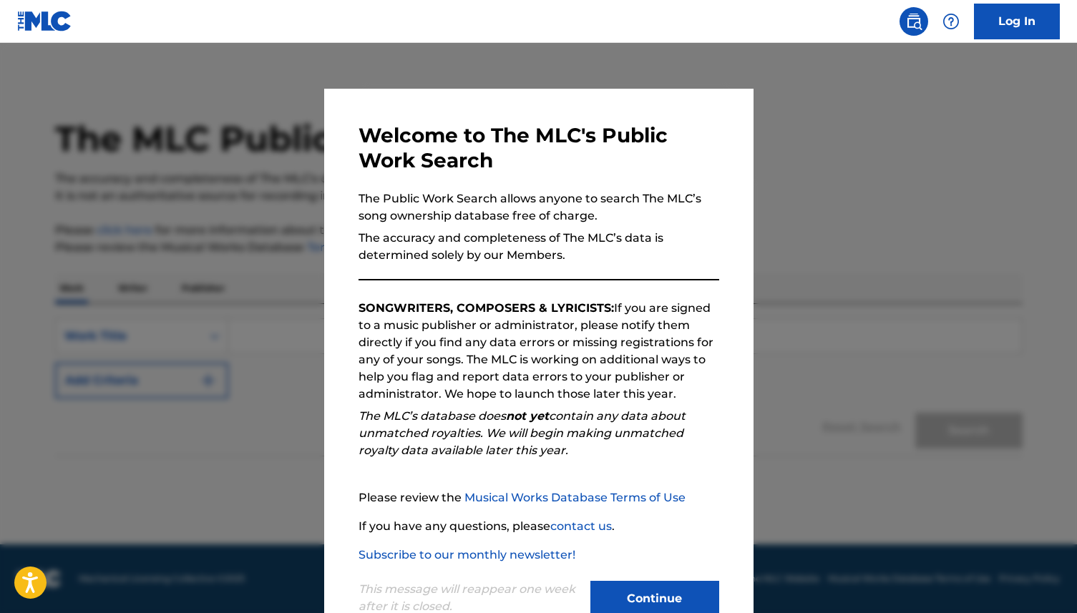
scroll to position [9, 0]
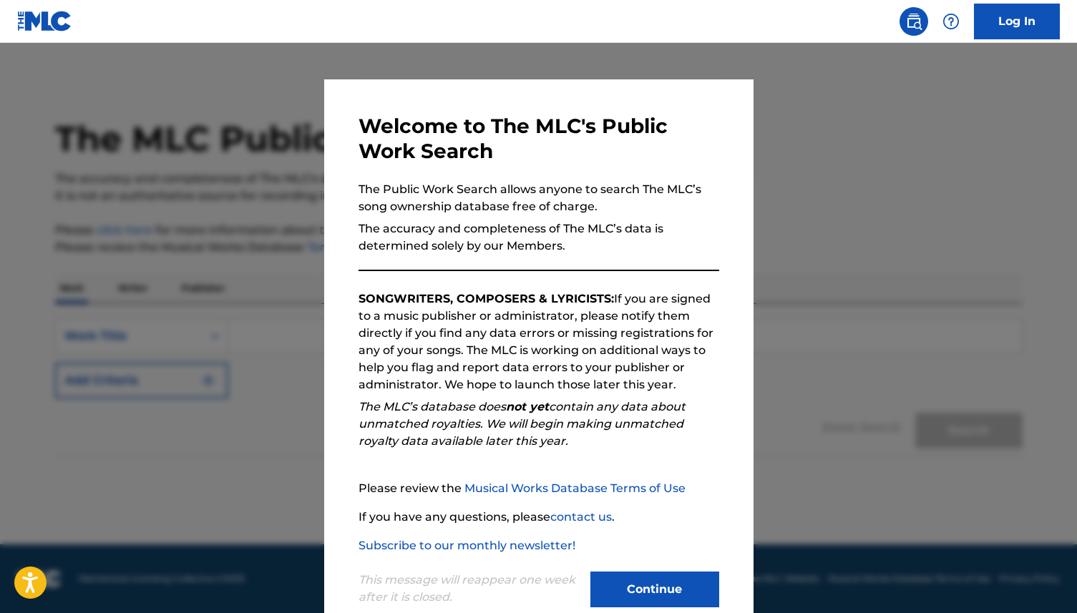
click at [676, 590] on button "Continue" at bounding box center [654, 590] width 129 height 36
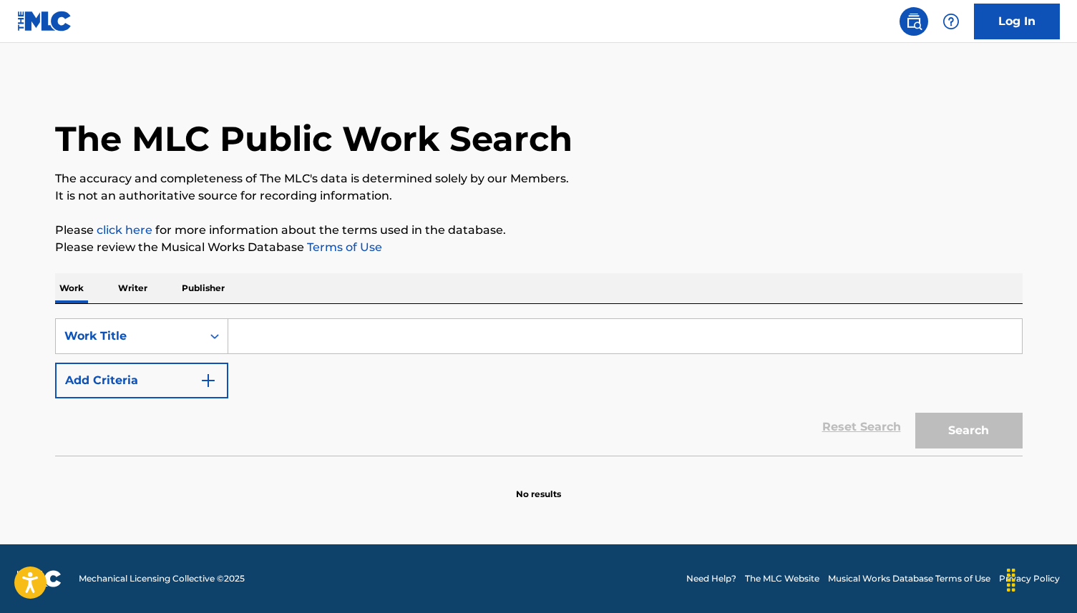
click at [182, 281] on p "Publisher" at bounding box center [203, 288] width 52 height 30
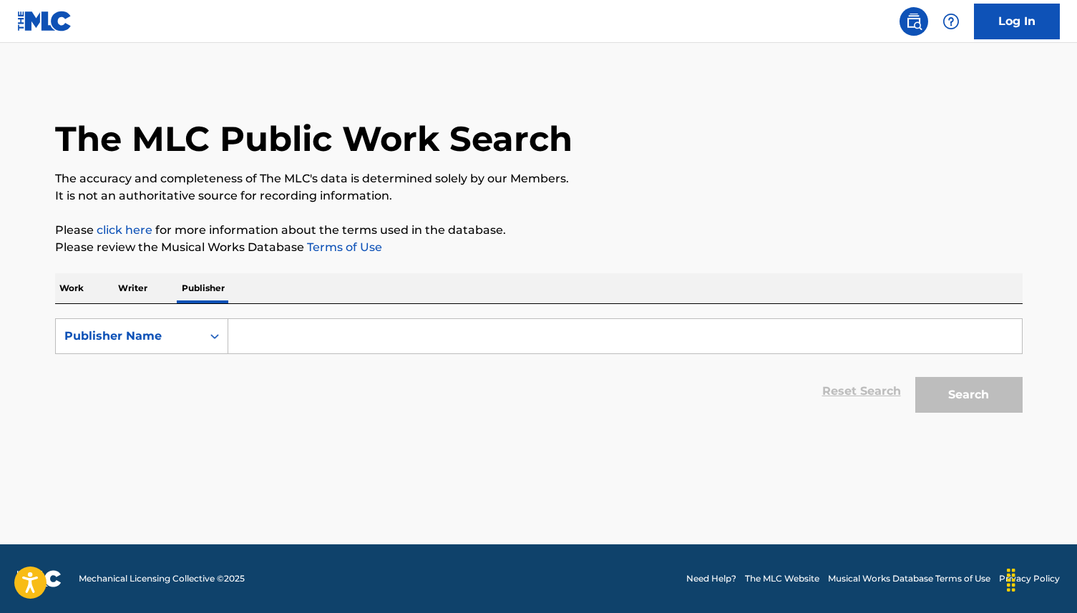
drag, startPoint x: 297, startPoint y: 327, endPoint x: 321, endPoint y: 329, distance: 23.7
click at [297, 327] on input "Search Form" at bounding box center [625, 336] width 794 height 34
paste input "unstable records"
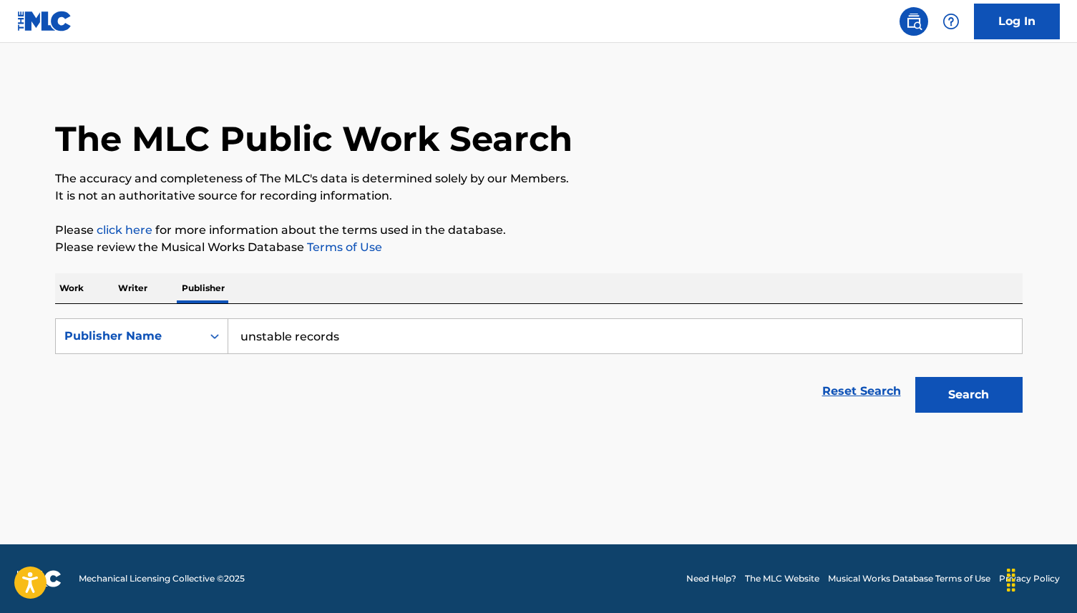
click at [994, 379] on button "Search" at bounding box center [968, 395] width 107 height 36
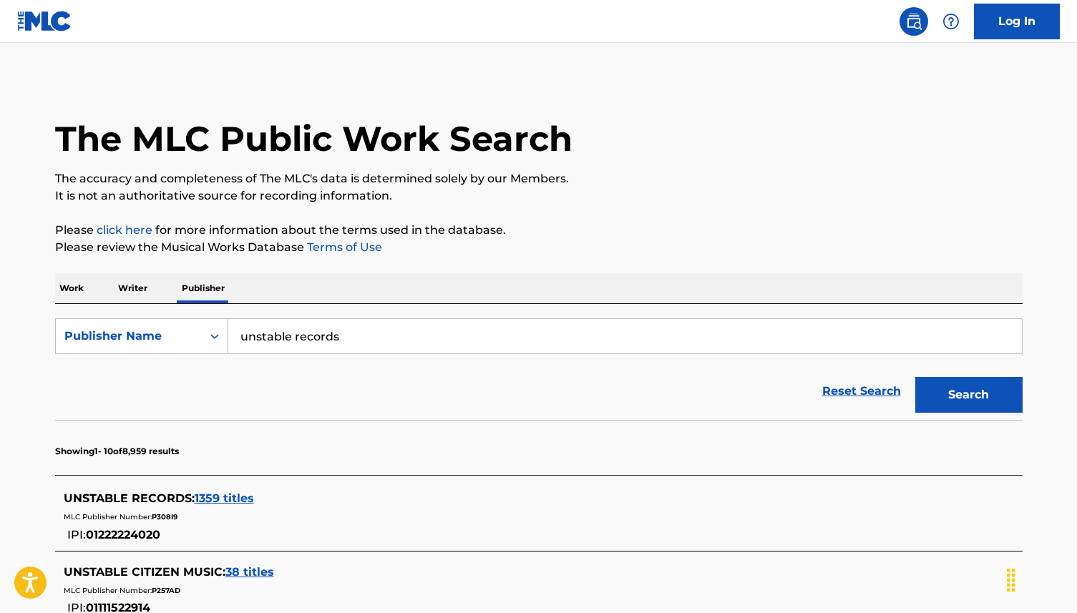
scroll to position [36, 0]
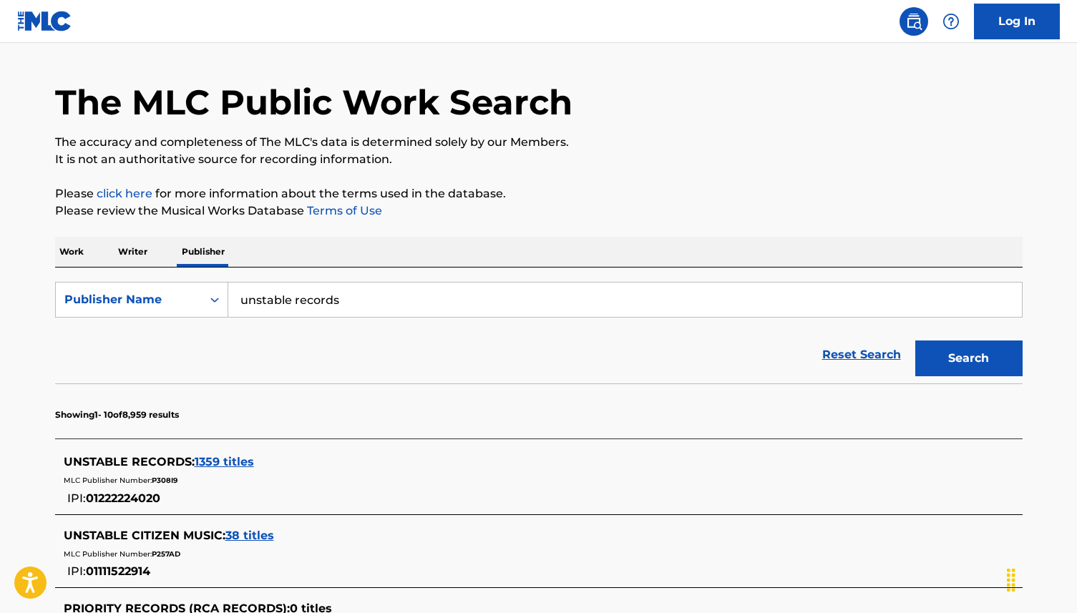
click at [727, 159] on p "It is not an authoritative source for recording information." at bounding box center [539, 159] width 968 height 17
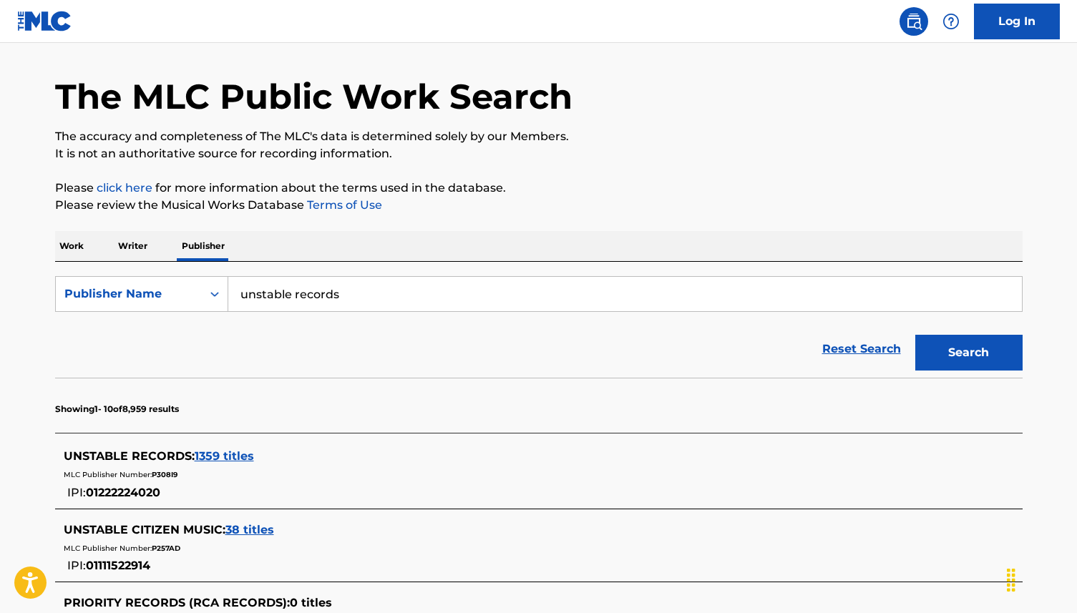
scroll to position [125, 0]
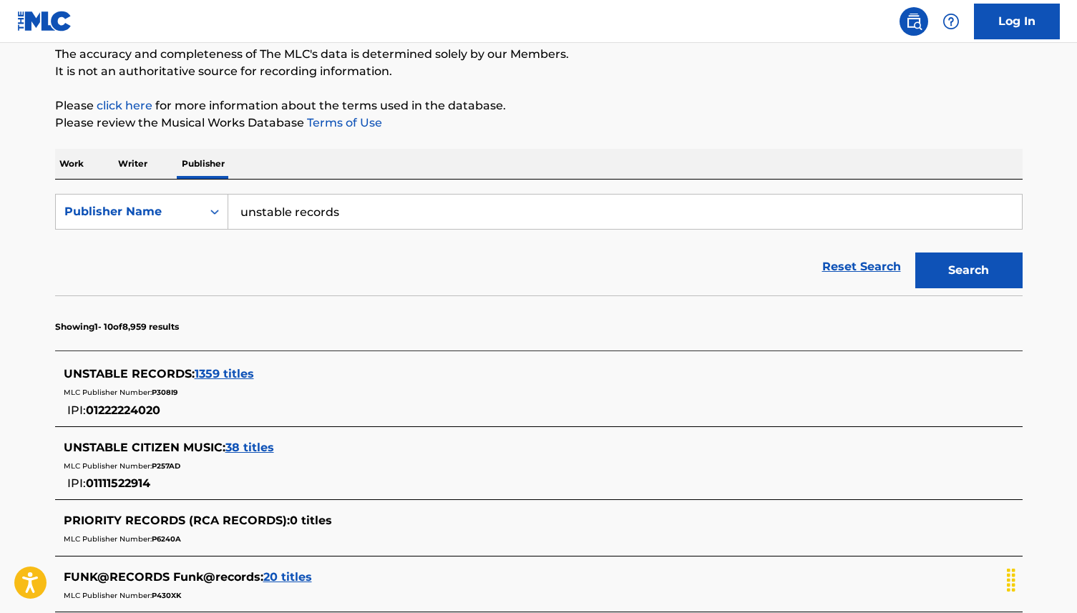
click at [216, 384] on div "MLC Publisher Number: P308I9" at bounding box center [520, 391] width 913 height 17
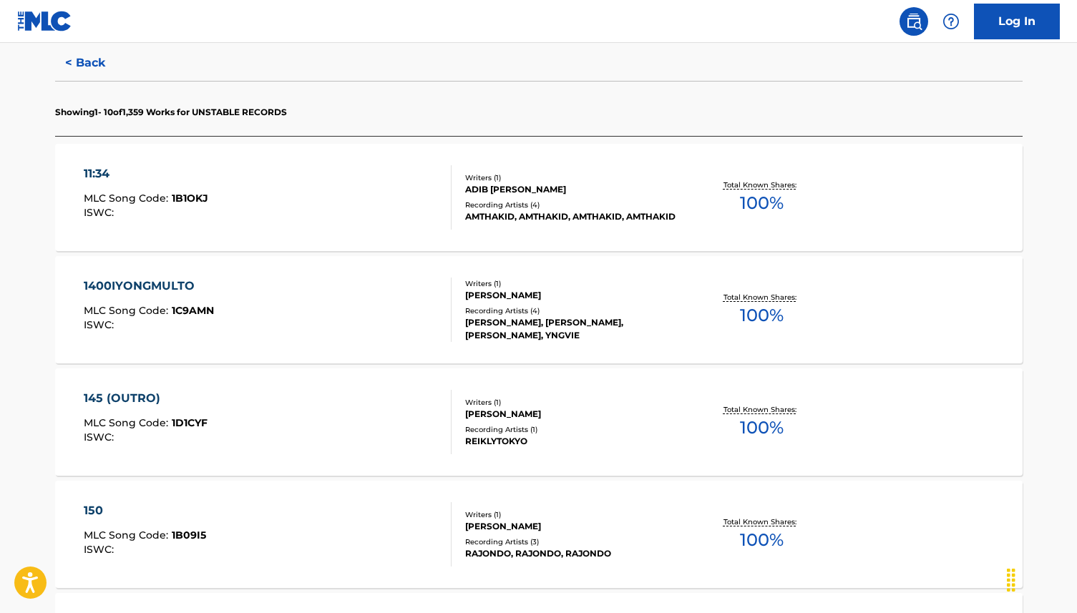
scroll to position [0, 0]
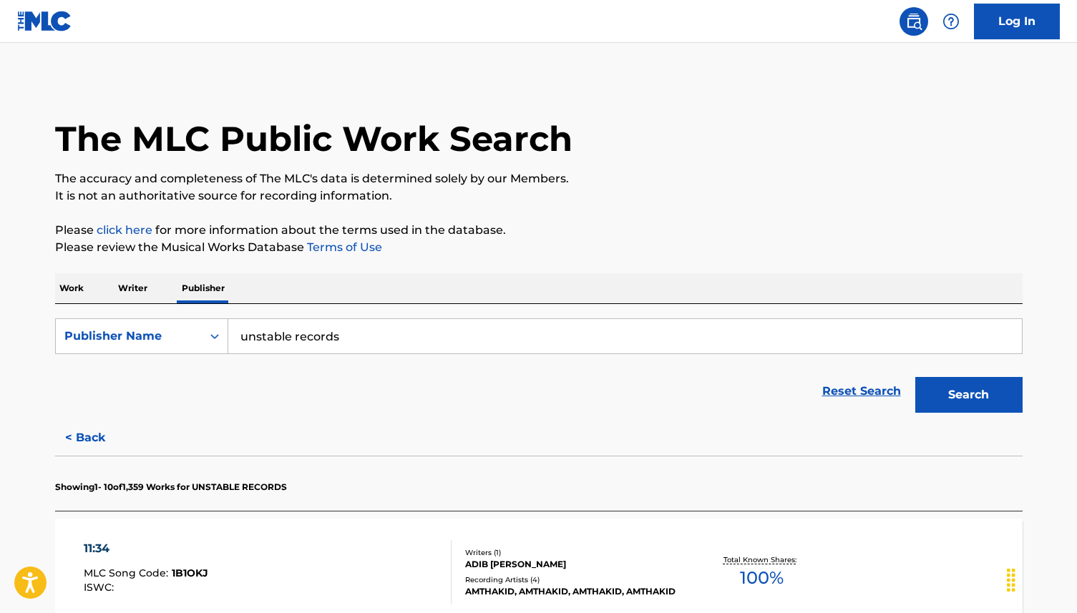
click at [374, 331] on input "unstable records" at bounding box center [625, 336] width 794 height 34
type input "E"
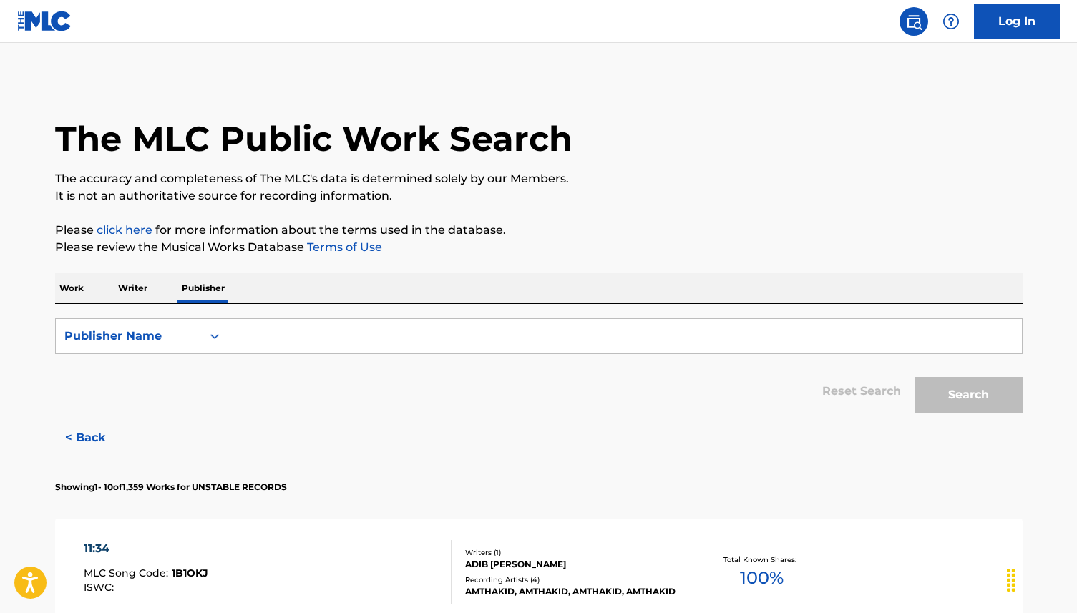
click at [89, 289] on div "Work Writer Publisher" at bounding box center [539, 288] width 968 height 30
click at [68, 298] on p "Work" at bounding box center [71, 288] width 33 height 30
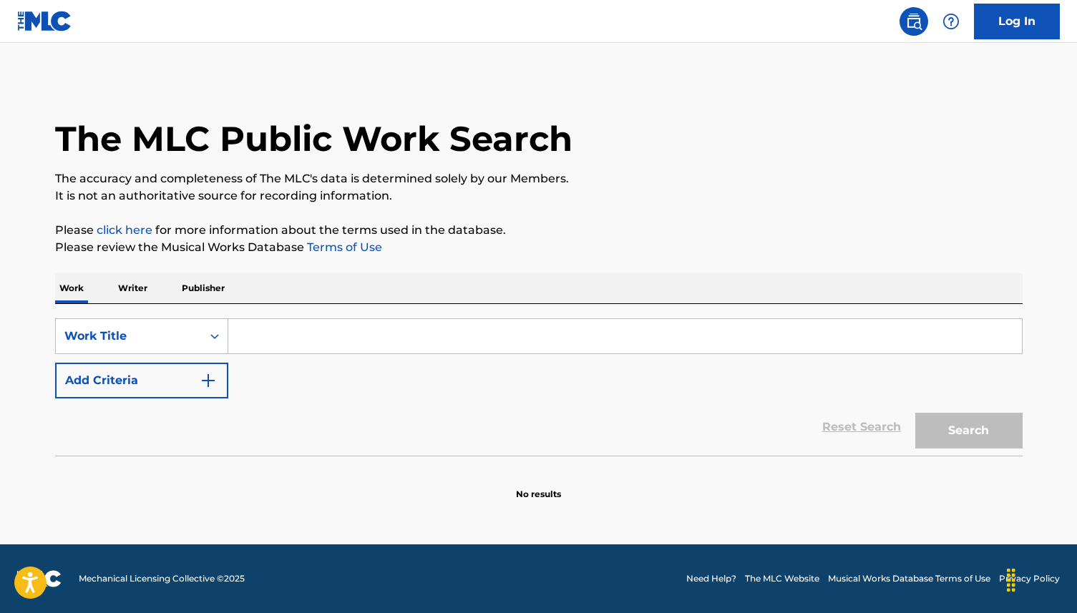
click at [364, 336] on input "Search Form" at bounding box center [625, 336] width 794 height 34
type input "E"
type input "M"
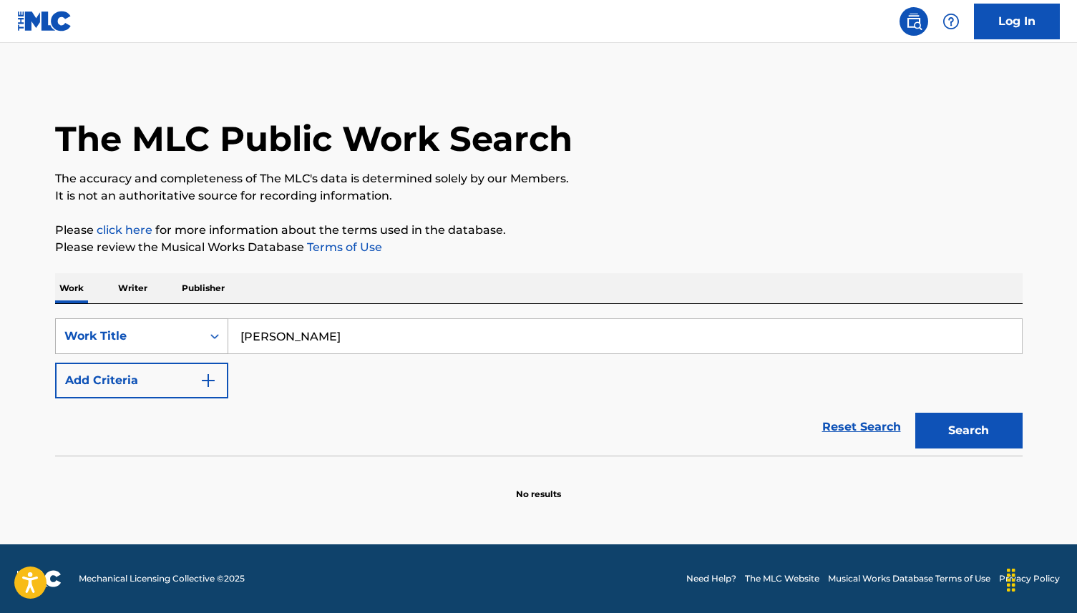
type input "[PERSON_NAME]"
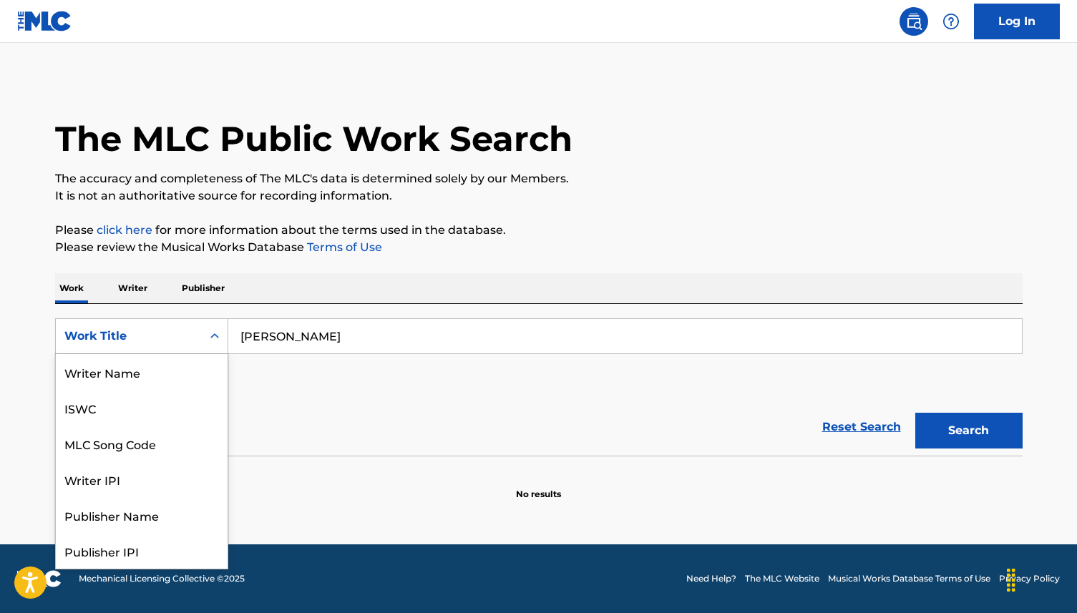
click at [182, 341] on div "Work Title" at bounding box center [128, 336] width 129 height 17
click at [168, 379] on div "Writer Name" at bounding box center [142, 372] width 172 height 36
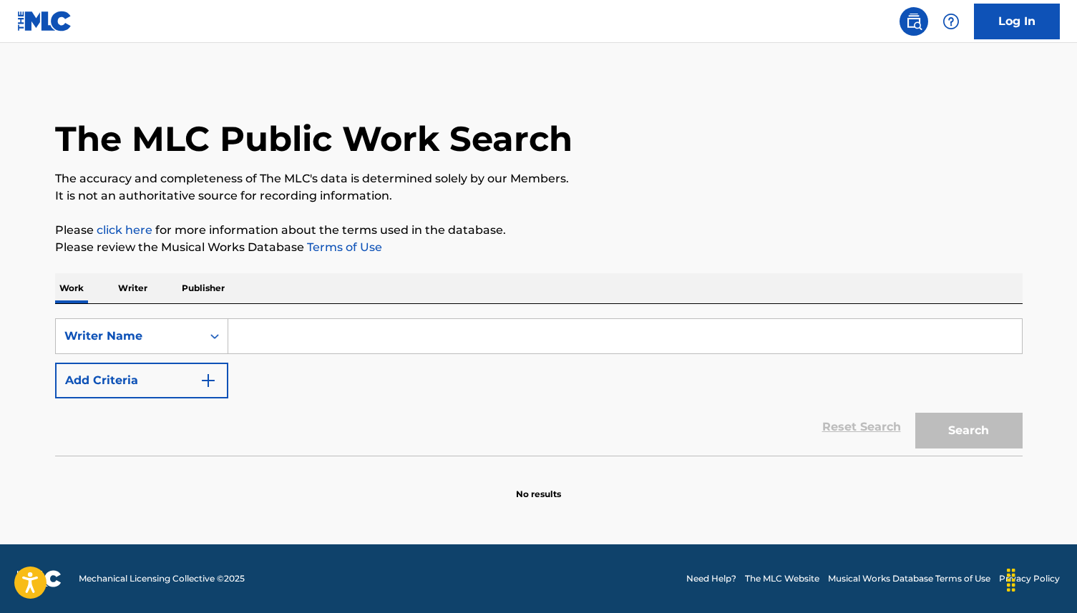
click at [808, 356] on div "SearchWithCriteriaf63bdc7f-4a81-4a30-8c76-e84520d0d1ea Writer Name Add Criteria" at bounding box center [539, 358] width 968 height 80
click at [802, 332] on input "Search Form" at bounding box center [625, 336] width 794 height 34
paste input "[PERSON_NAME]"
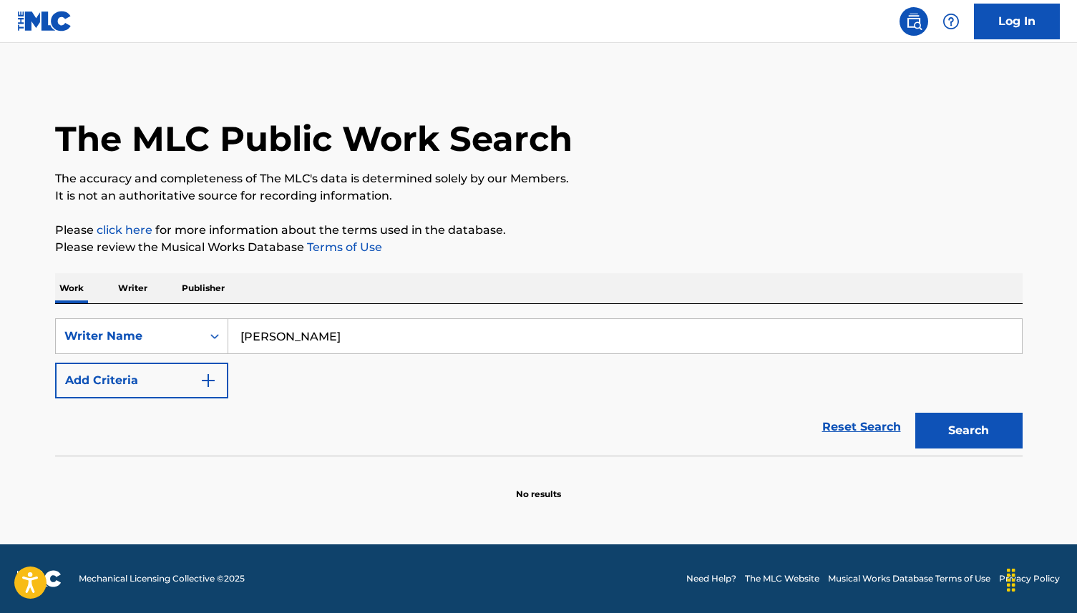
type input "[PERSON_NAME]"
click at [966, 425] on button "Search" at bounding box center [968, 431] width 107 height 36
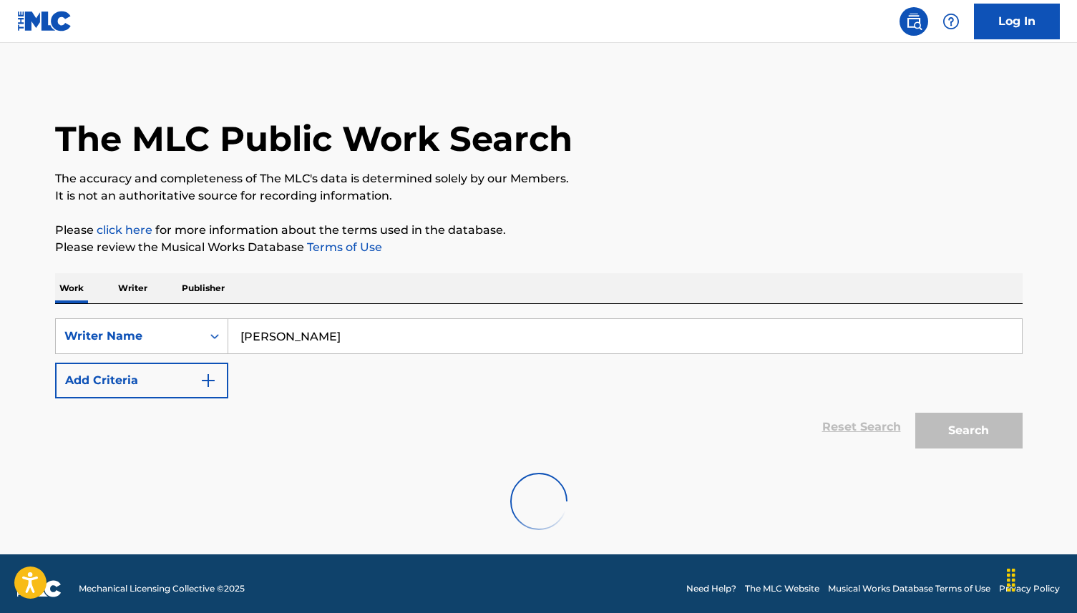
click at [880, 228] on p "Please click here for more information about the terms used in the database." at bounding box center [539, 230] width 968 height 17
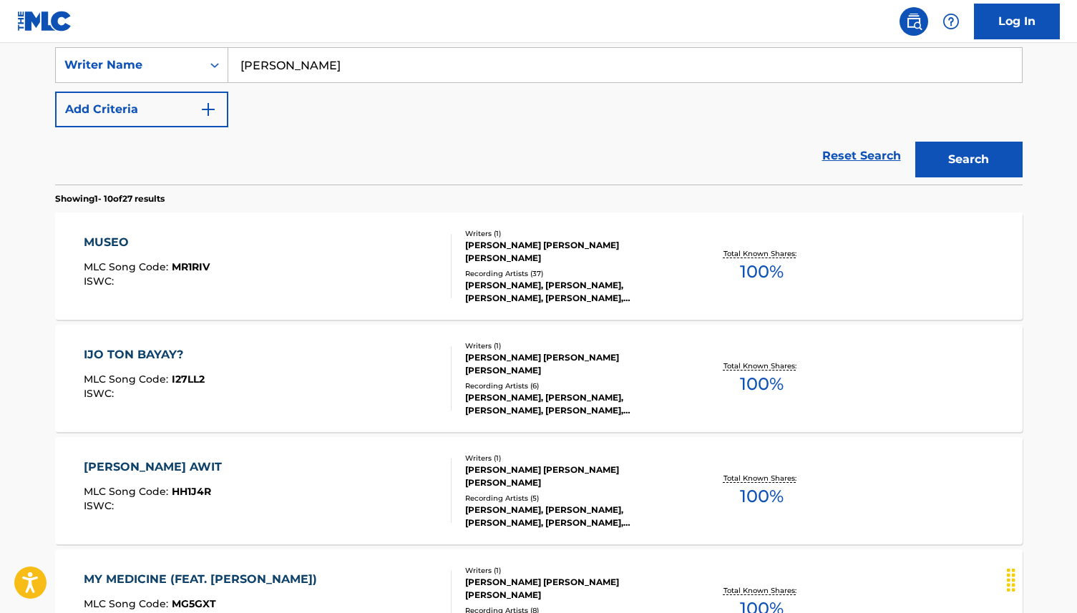
click at [629, 151] on div "Reset Search Search" at bounding box center [539, 155] width 968 height 57
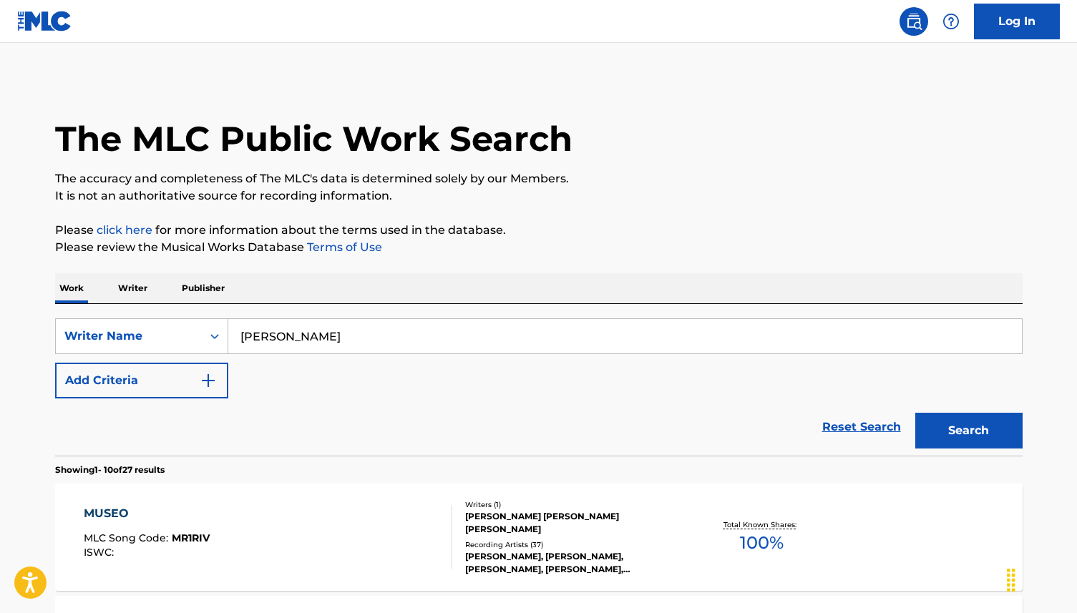
click at [243, 540] on div "MUSEO MLC Song Code : MR1RIV ISWC :" at bounding box center [268, 537] width 368 height 64
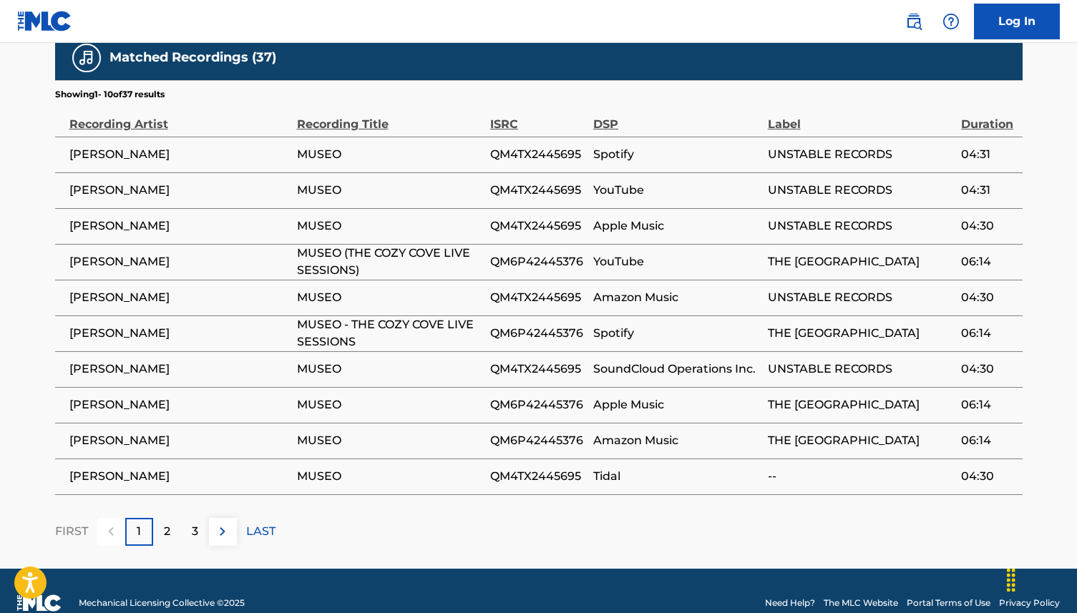
scroll to position [713, 0]
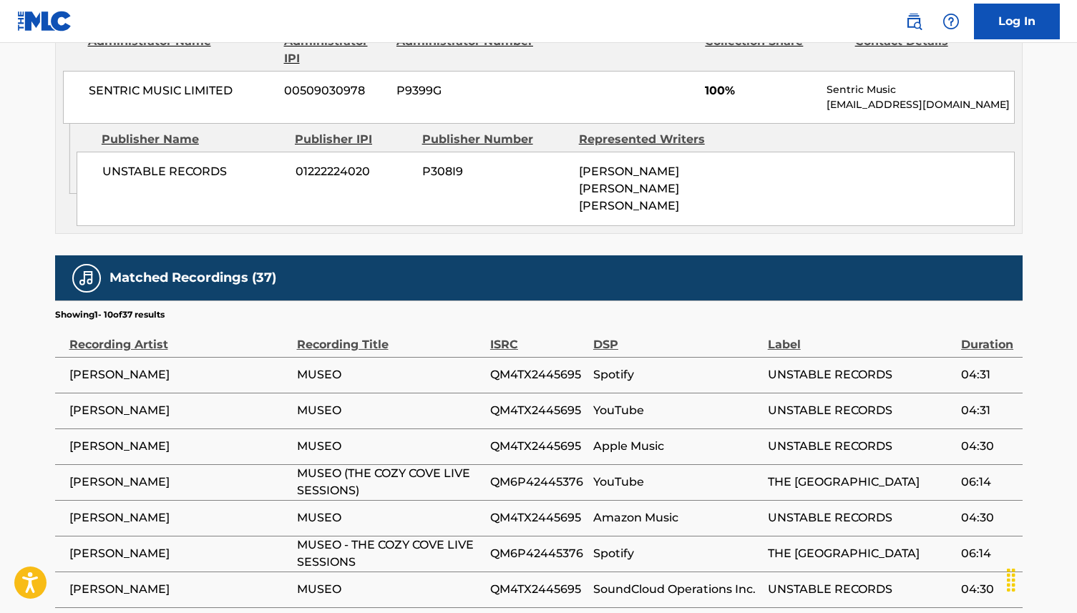
click at [562, 185] on div "UNSTABLE RECORDS 01222224020 P308I9 [PERSON_NAME] [PERSON_NAME] [PERSON_NAME]" at bounding box center [546, 189] width 938 height 74
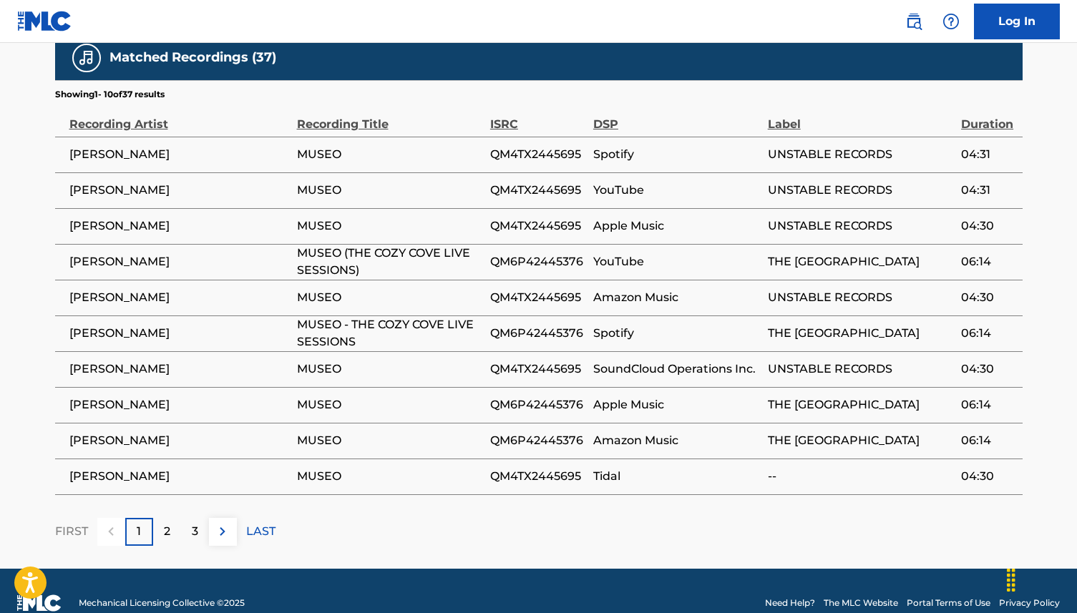
click at [161, 518] on div "2" at bounding box center [167, 532] width 28 height 28
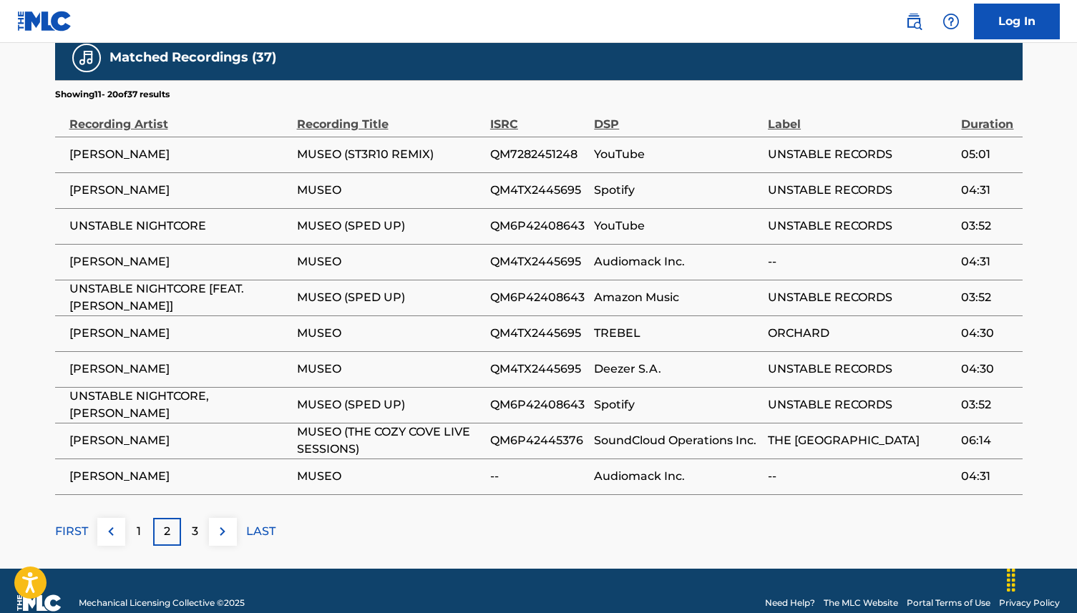
click at [182, 518] on div "3" at bounding box center [195, 532] width 28 height 28
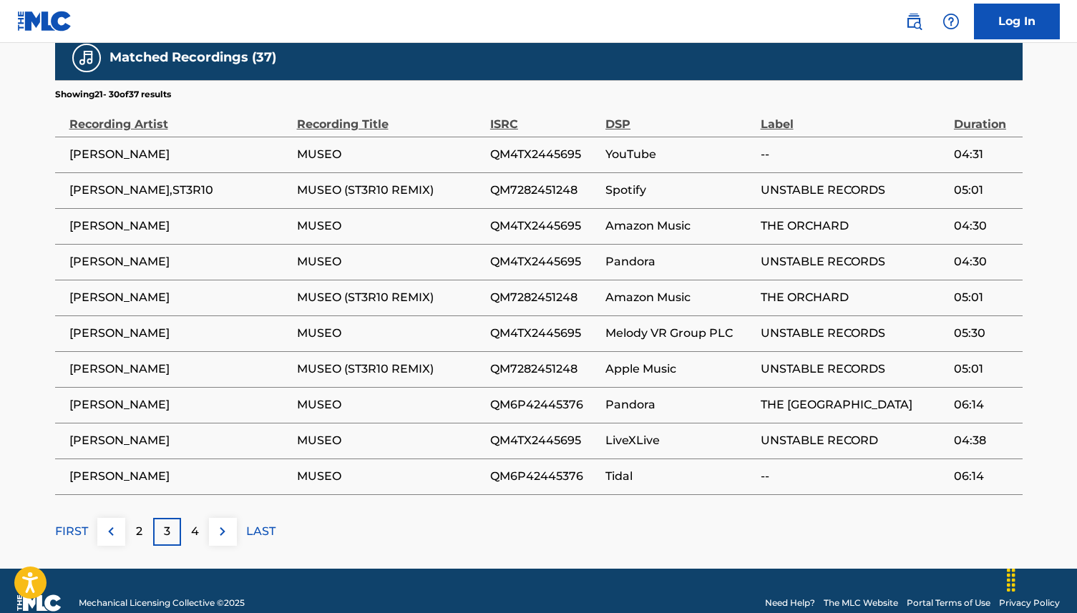
click at [219, 523] on img at bounding box center [222, 531] width 17 height 17
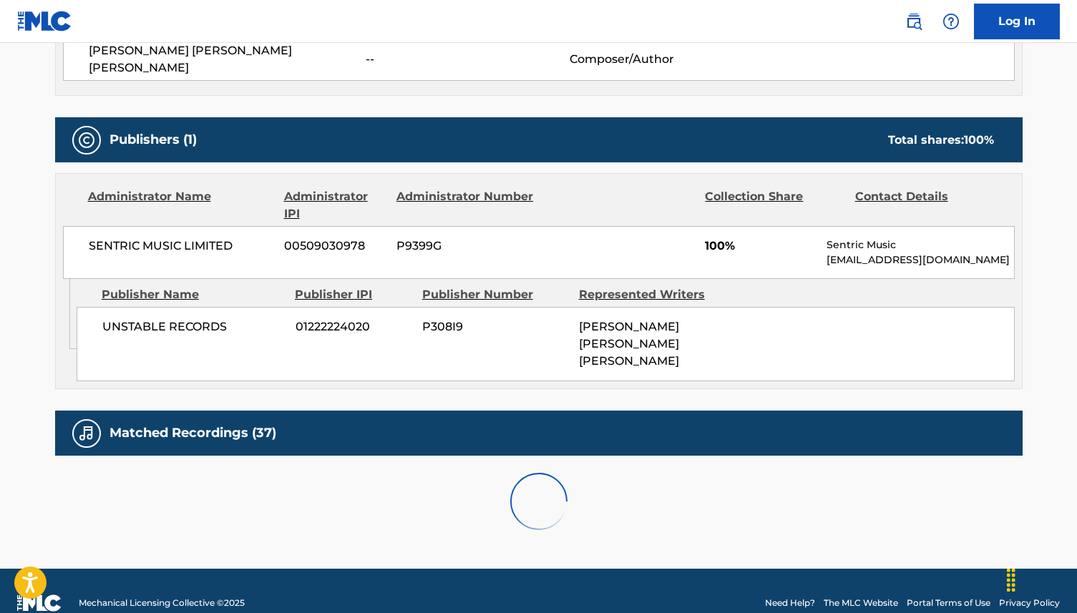
scroll to position [826, 0]
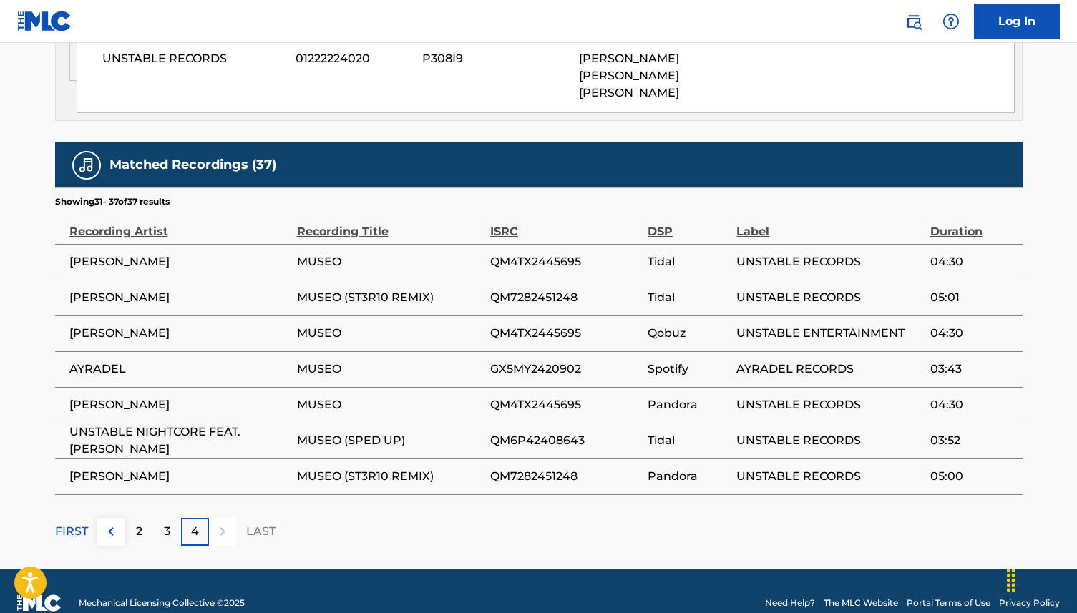
click at [122, 351] on td "AYRADEL" at bounding box center [176, 369] width 242 height 36
click at [120, 361] on span "AYRADEL" at bounding box center [179, 369] width 220 height 17
copy span "AYRADEL"
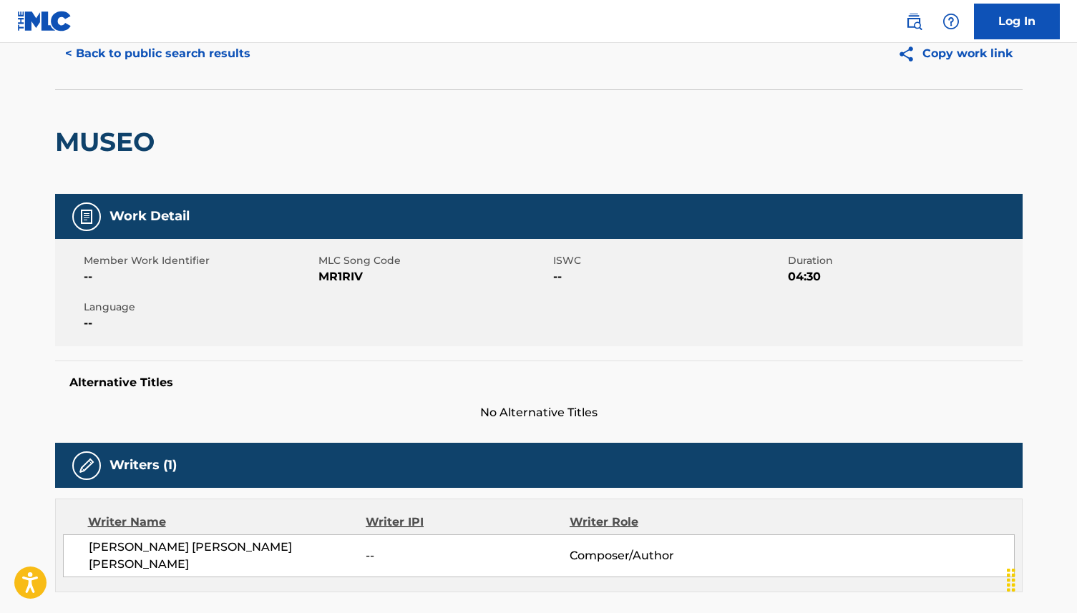
scroll to position [0, 0]
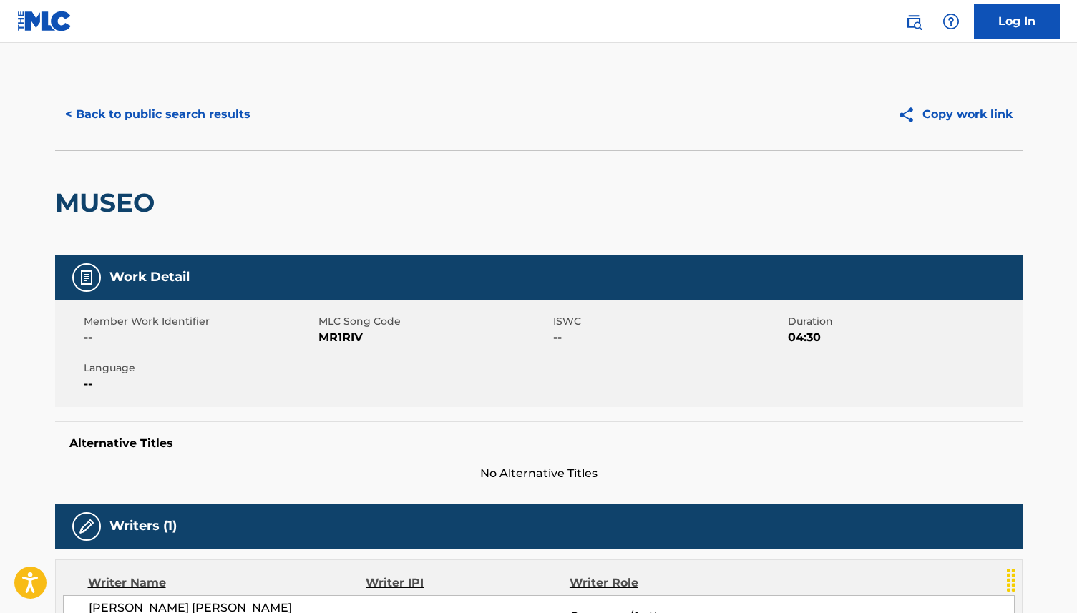
click at [147, 132] on button "< Back to public search results" at bounding box center [157, 115] width 205 height 36
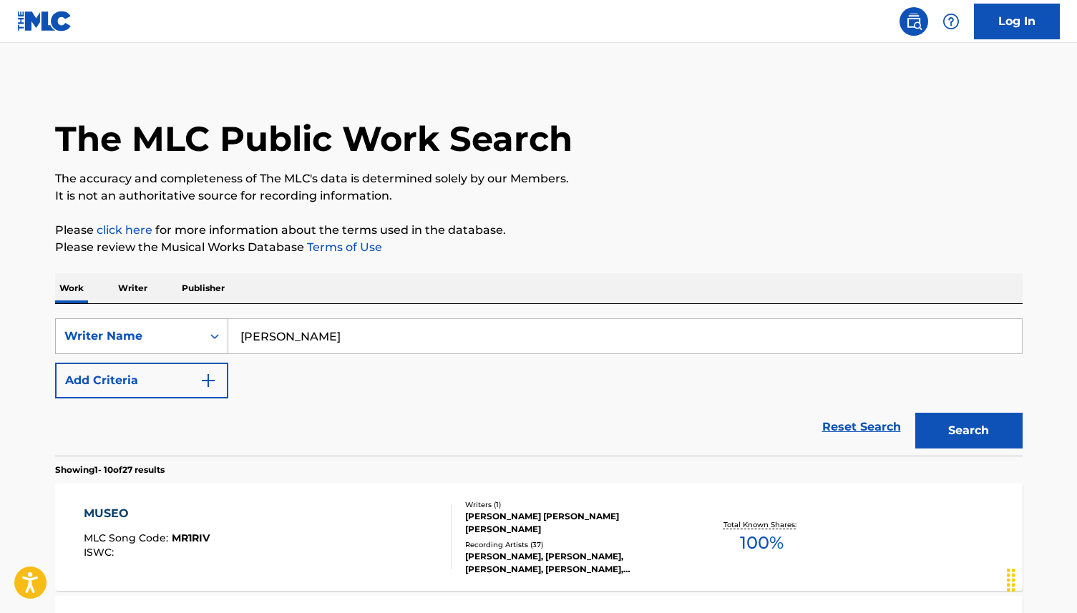
click at [143, 355] on div "SearchWithCriteriaf63bdc7f-4a81-4a30-8c76-e84520d0d1ea Writer Name [PERSON_NAME…" at bounding box center [539, 358] width 968 height 80
click at [142, 349] on div "Writer Name" at bounding box center [129, 336] width 146 height 27
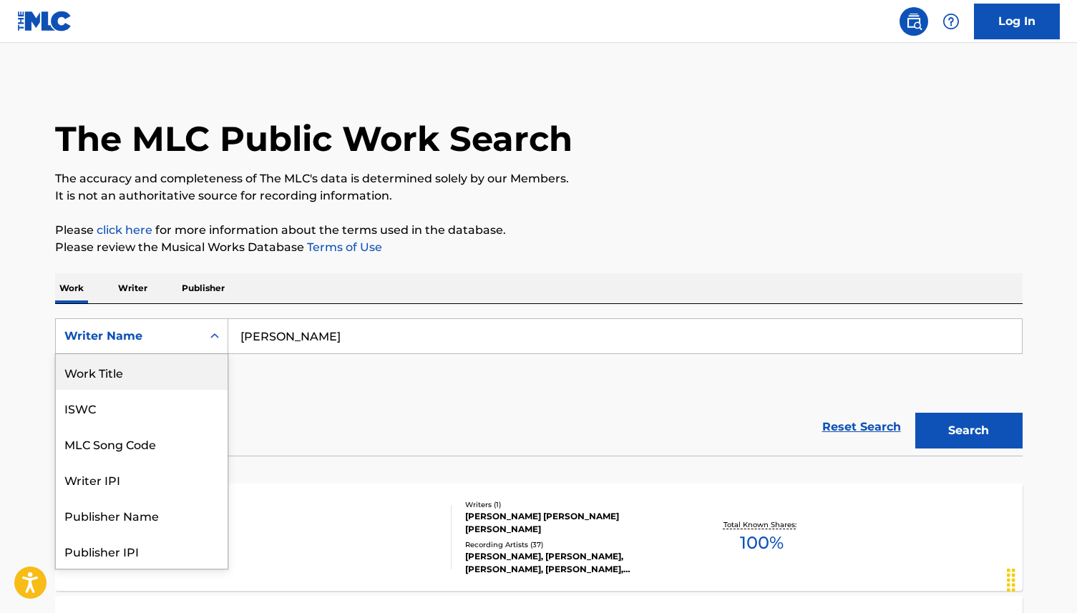
click at [144, 379] on div "Work Title" at bounding box center [142, 372] width 172 height 36
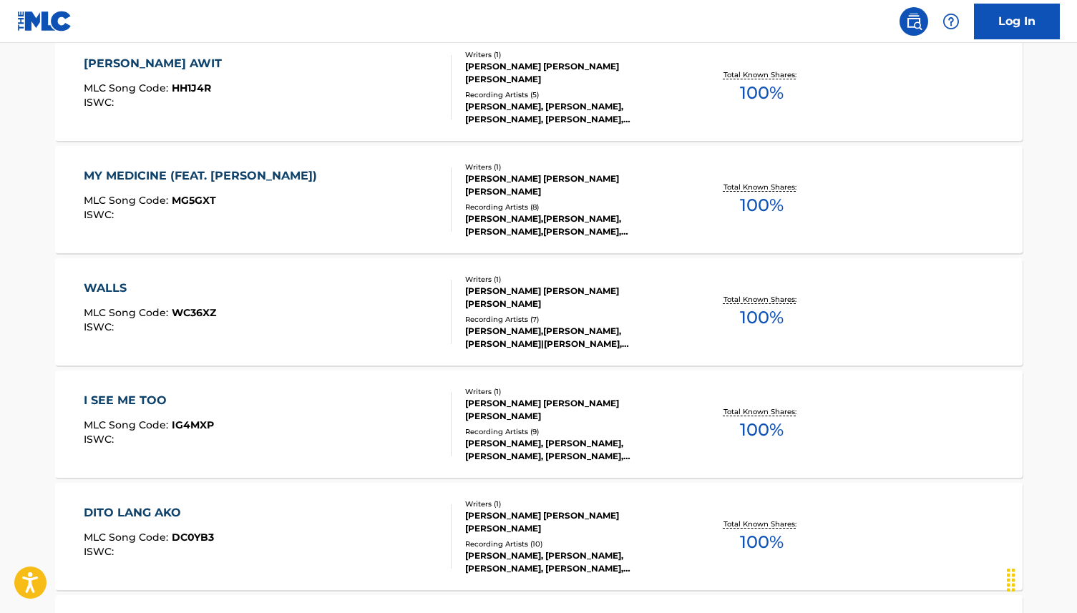
scroll to position [484, 0]
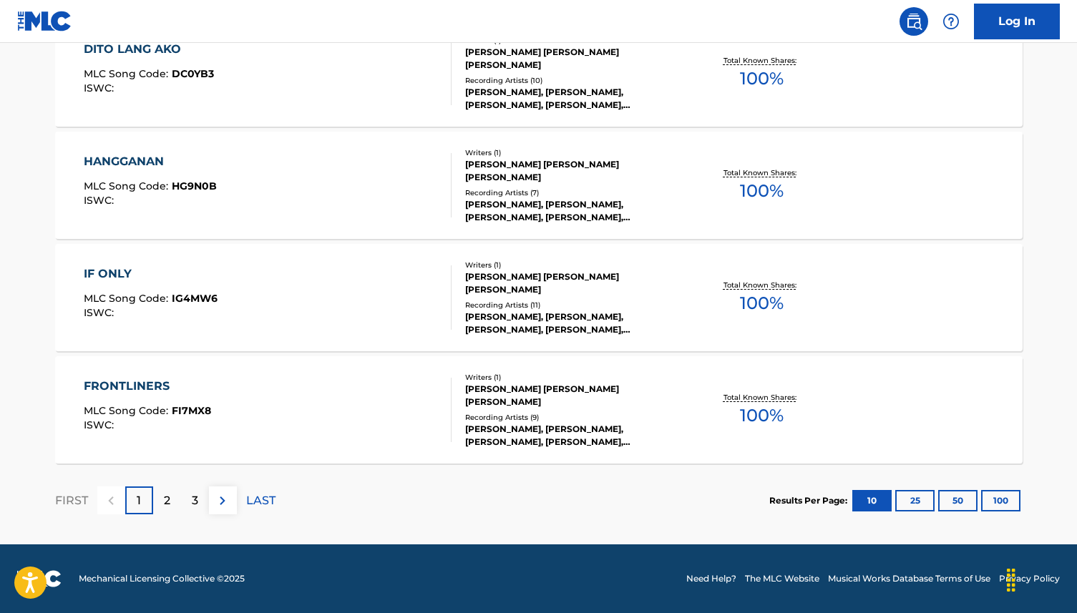
click at [989, 502] on button "100" at bounding box center [1000, 500] width 39 height 21
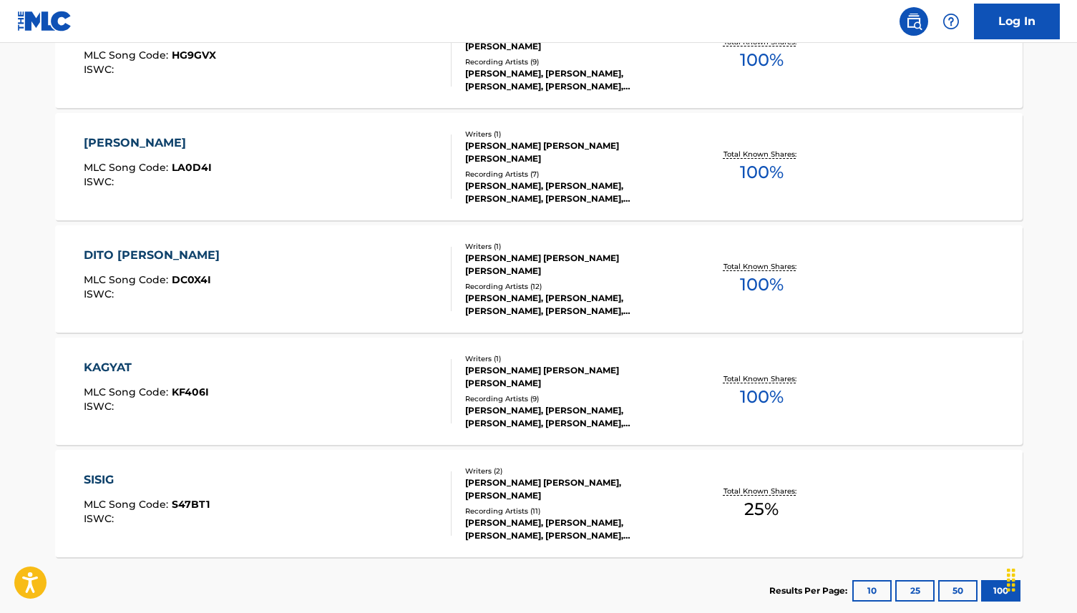
scroll to position [3042, 0]
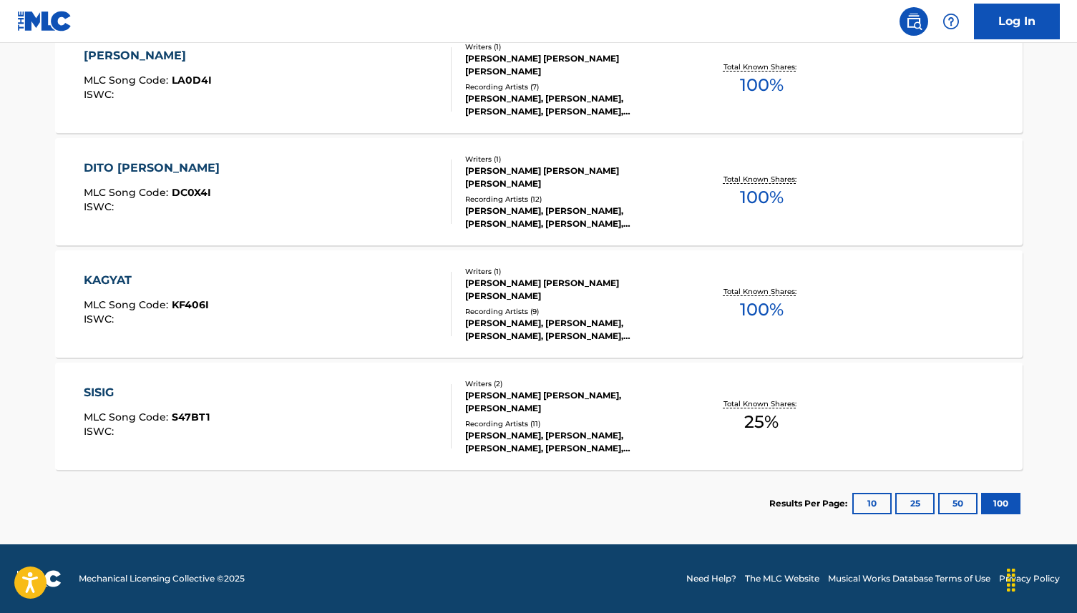
click at [608, 505] on section "Results Per Page: 10 25 50 100" at bounding box center [539, 503] width 968 height 67
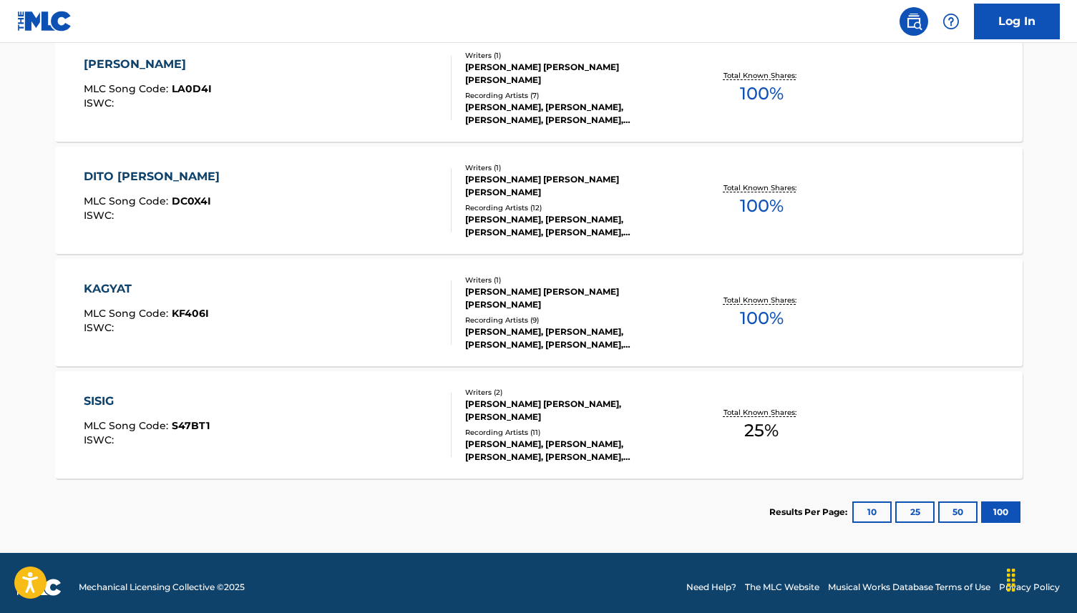
scroll to position [3004, 0]
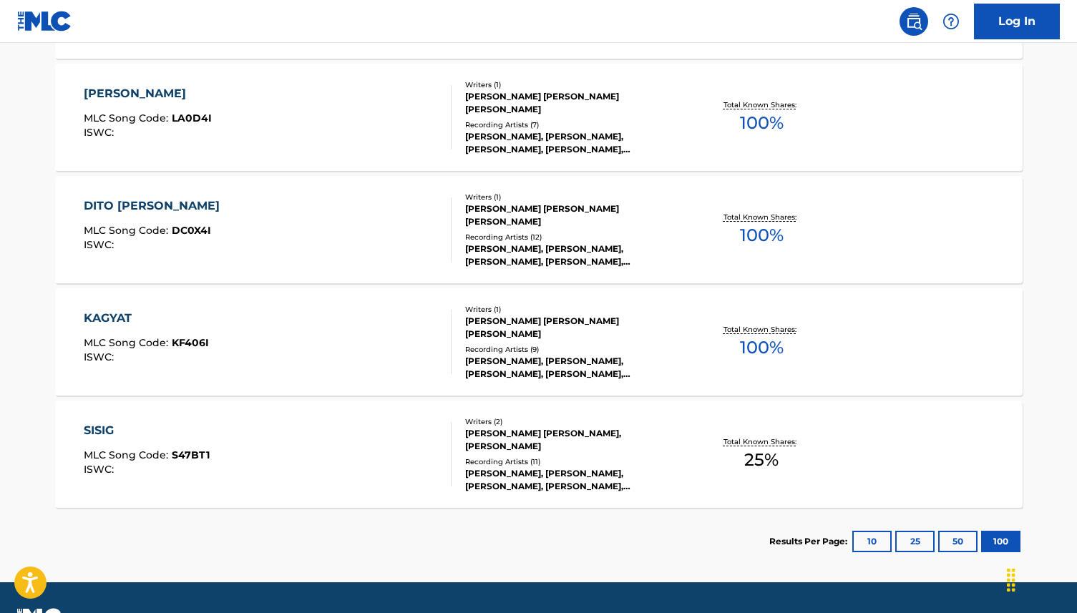
click at [609, 528] on section "Results Per Page: 10 25 50 100" at bounding box center [539, 541] width 968 height 67
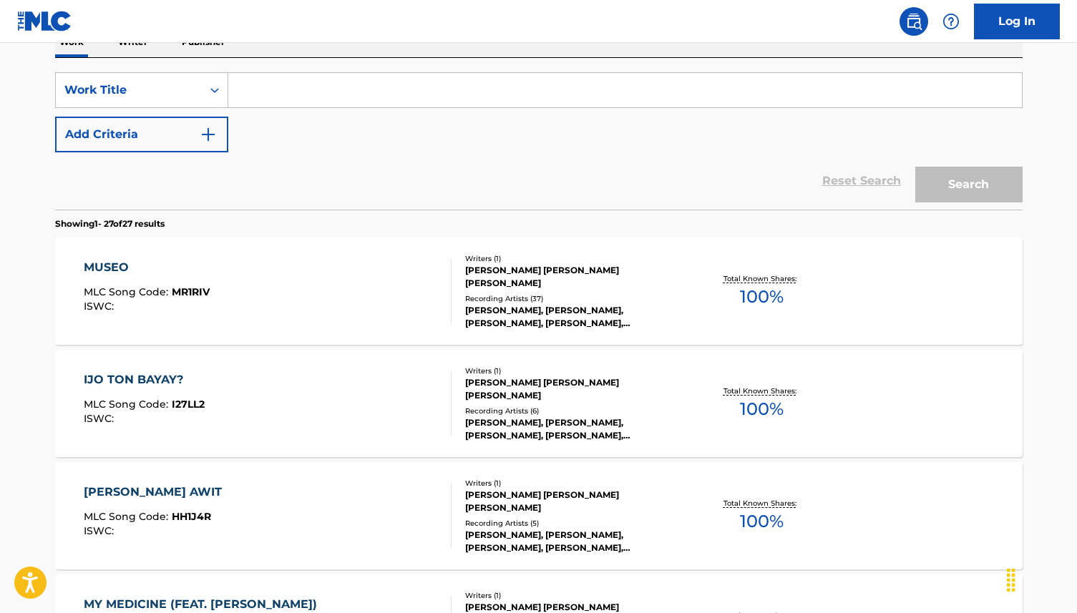
scroll to position [0, 0]
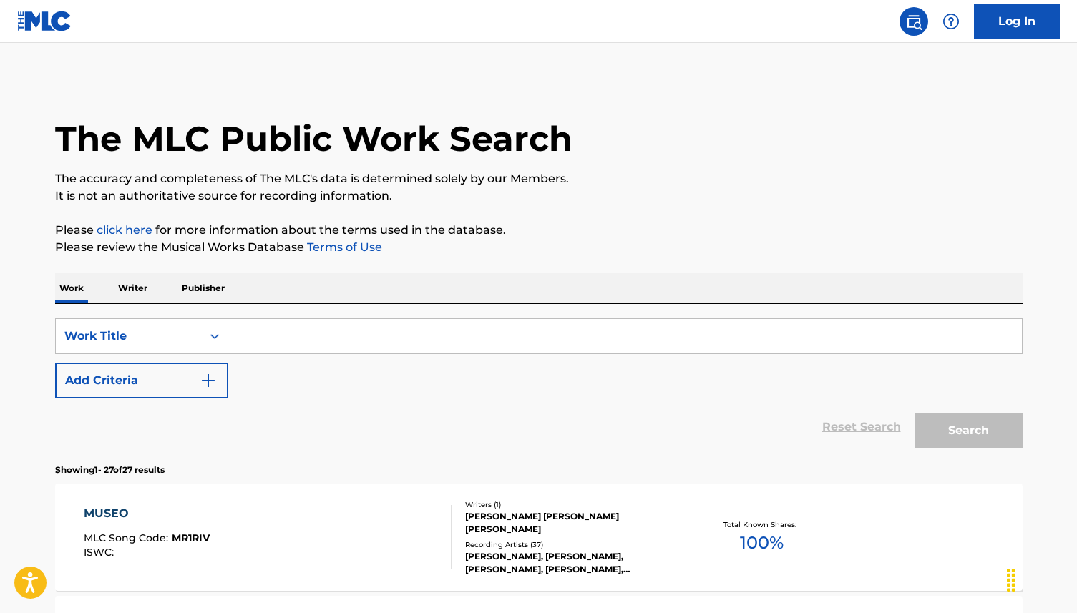
click at [618, 286] on div "Work Writer Publisher" at bounding box center [539, 288] width 968 height 30
click at [618, 309] on div "SearchWithCriteria3e3a2522-20bc-4b9f-b997-eeaa15356f9d Work Title Add Criteria …" at bounding box center [539, 380] width 968 height 152
click at [610, 323] on input "Search Form" at bounding box center [625, 336] width 794 height 34
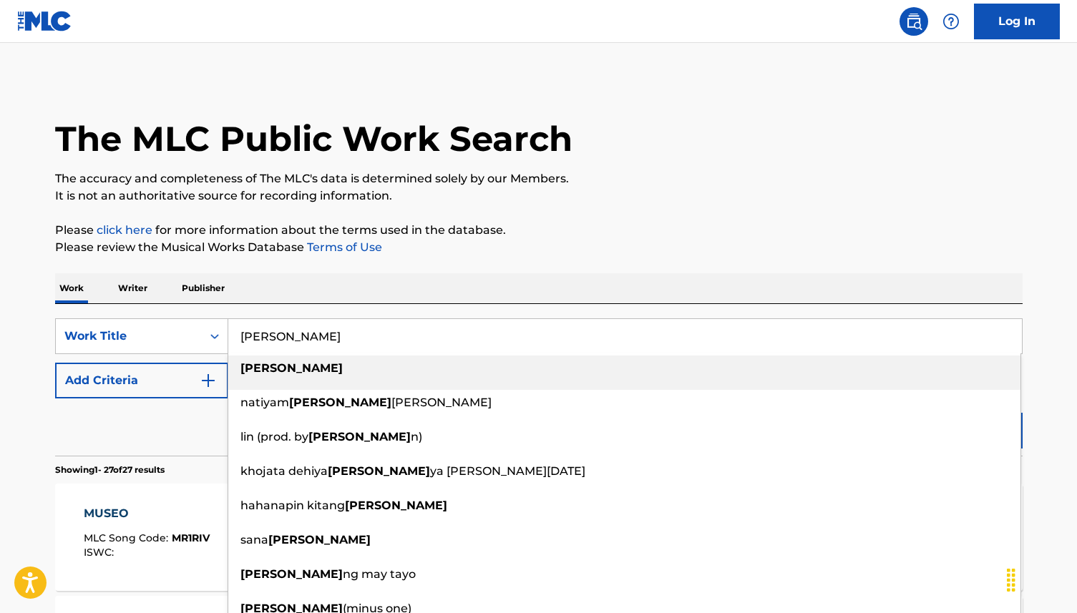
type input "[PERSON_NAME]"
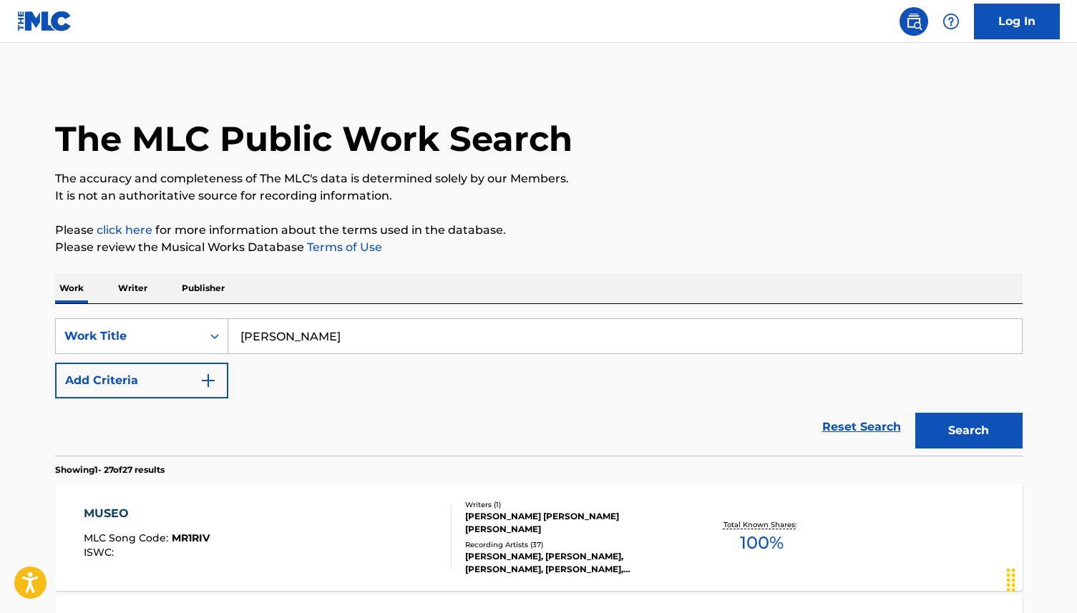
click at [981, 98] on div "The MLC Public Work Search" at bounding box center [539, 131] width 968 height 104
click at [1008, 428] on button "Search" at bounding box center [968, 431] width 107 height 36
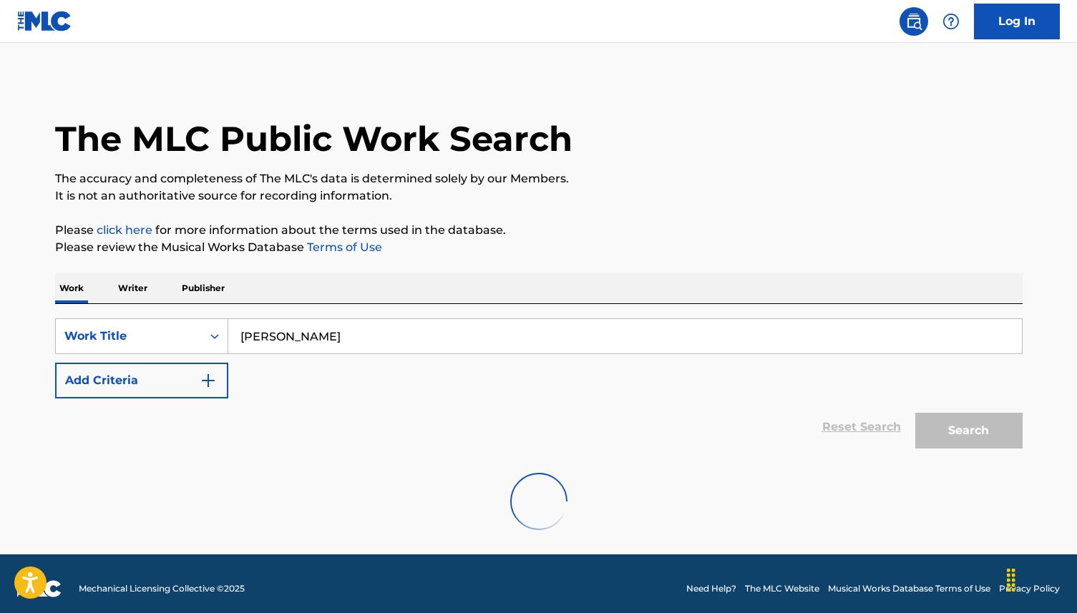
click at [900, 119] on div "The MLC Public Work Search" at bounding box center [539, 131] width 968 height 104
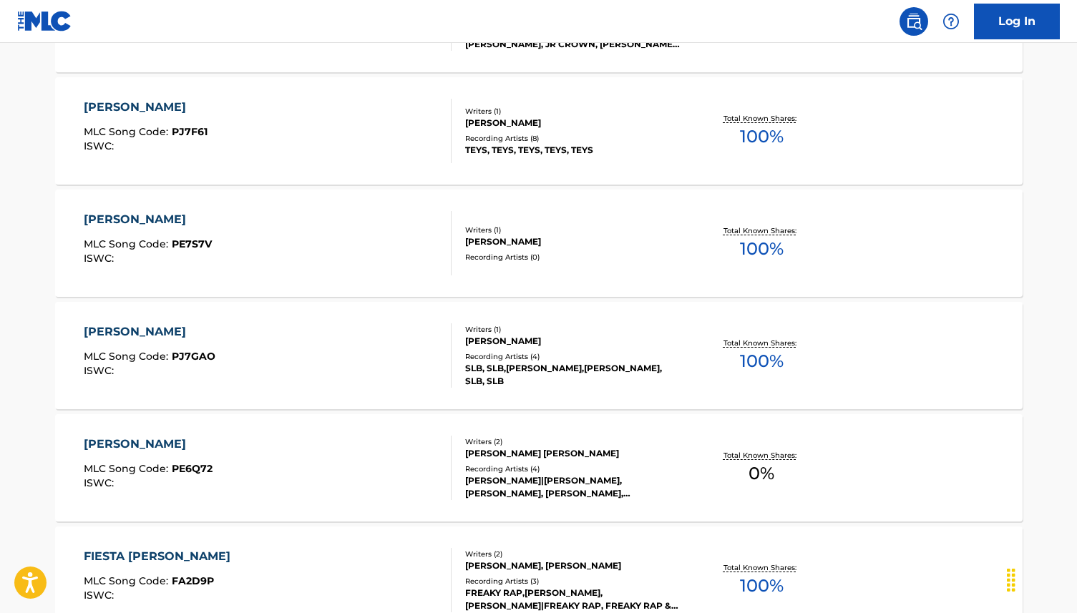
scroll to position [321, 0]
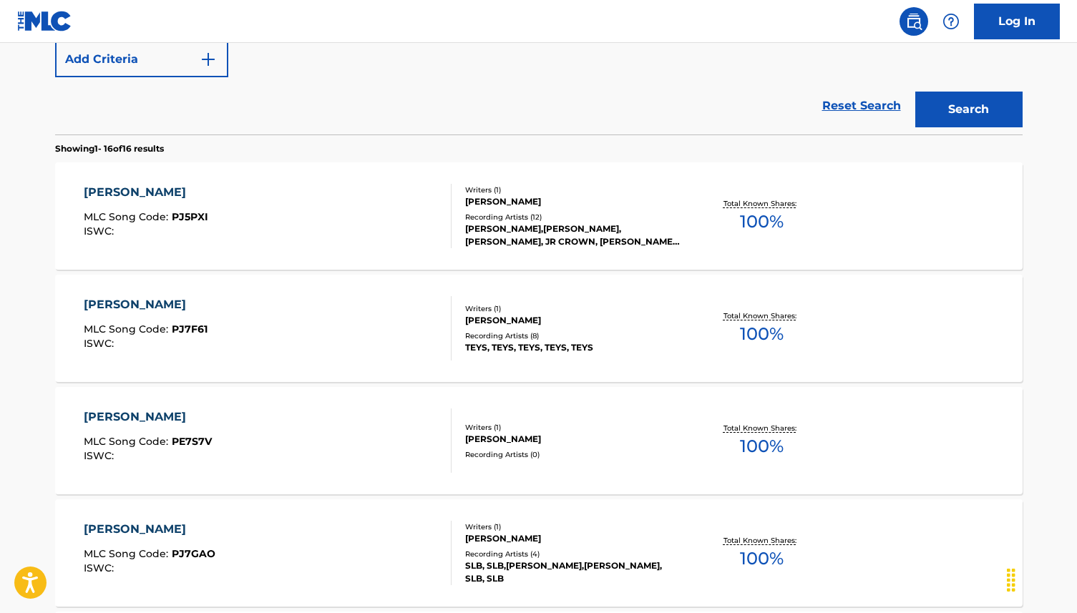
click at [646, 242] on div "[PERSON_NAME],[PERSON_NAME], [PERSON_NAME], JR CROWN, [PERSON_NAME],[PERSON_NAM…" at bounding box center [573, 236] width 216 height 26
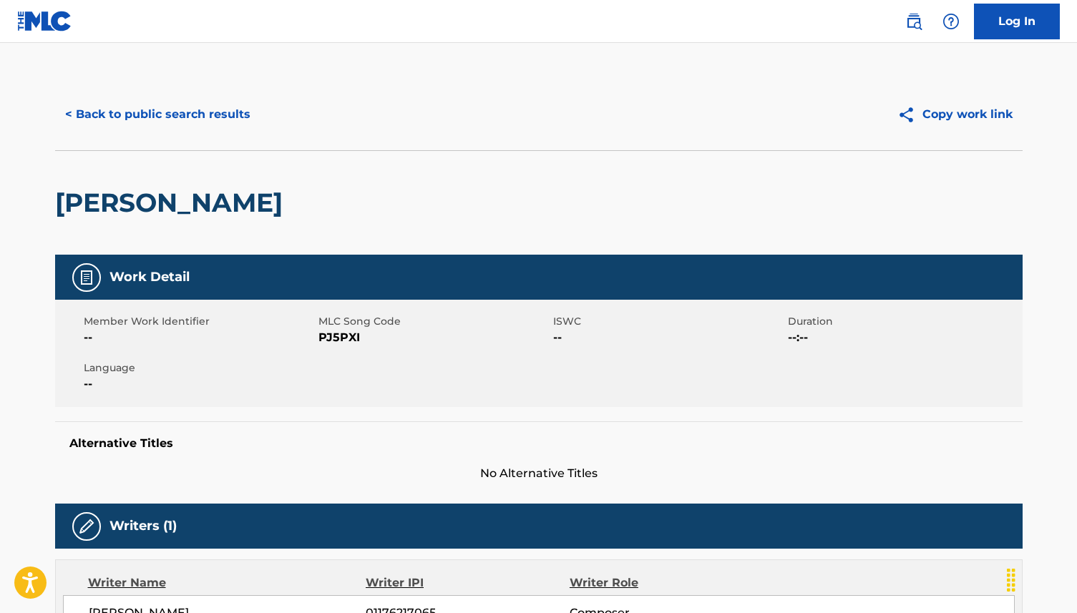
click at [223, 112] on button "< Back to public search results" at bounding box center [157, 115] width 205 height 36
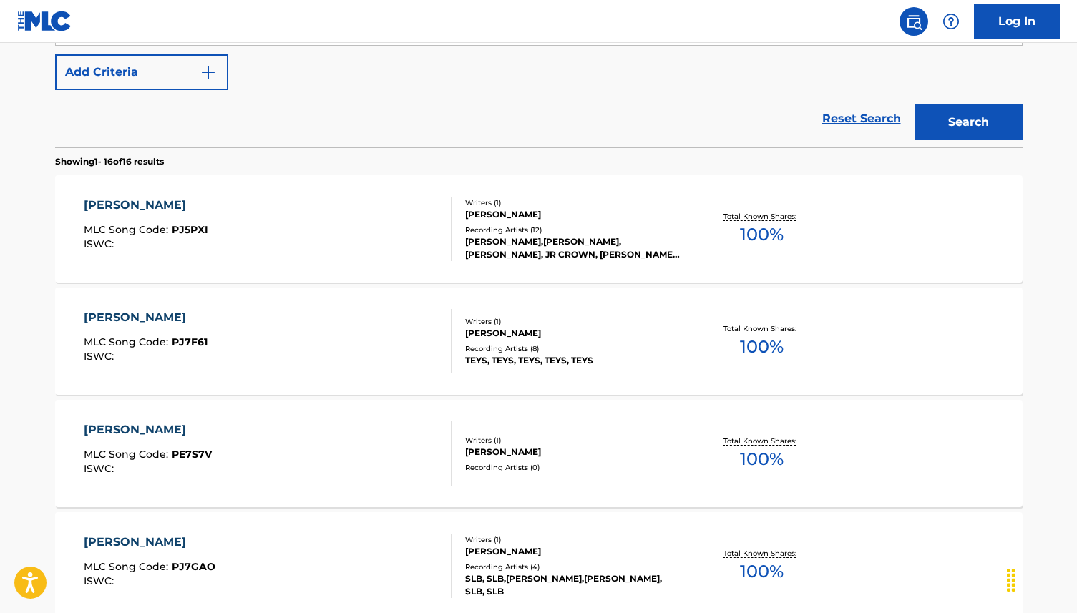
scroll to position [362, 0]
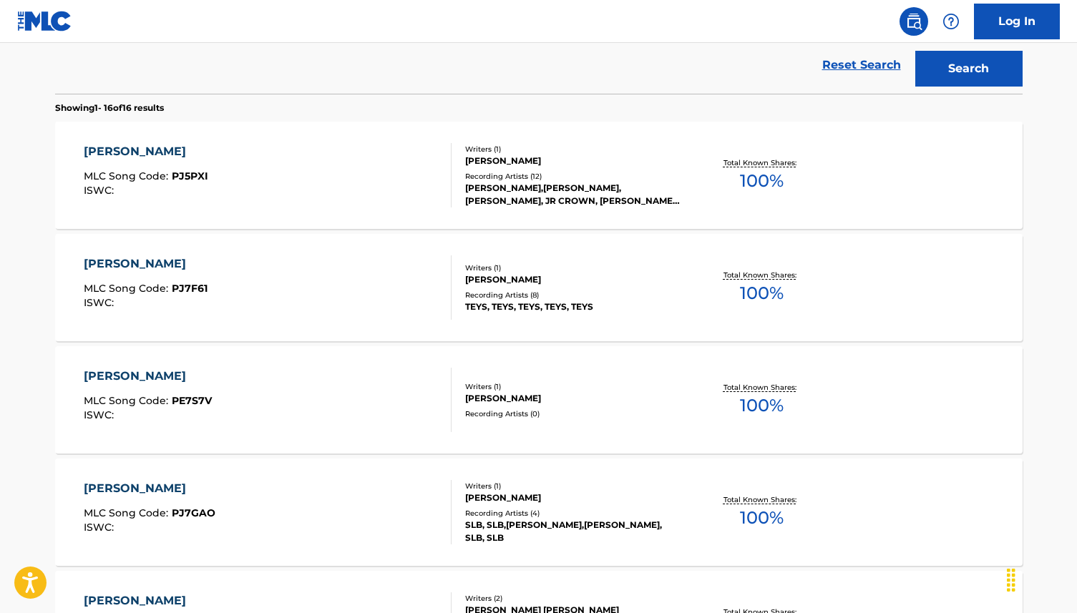
click at [432, 250] on div "[PERSON_NAME] MLC Song Code : PJ7F61 ISWC : Writers ( 1 ) [PERSON_NAME] QUEYPO …" at bounding box center [539, 287] width 968 height 107
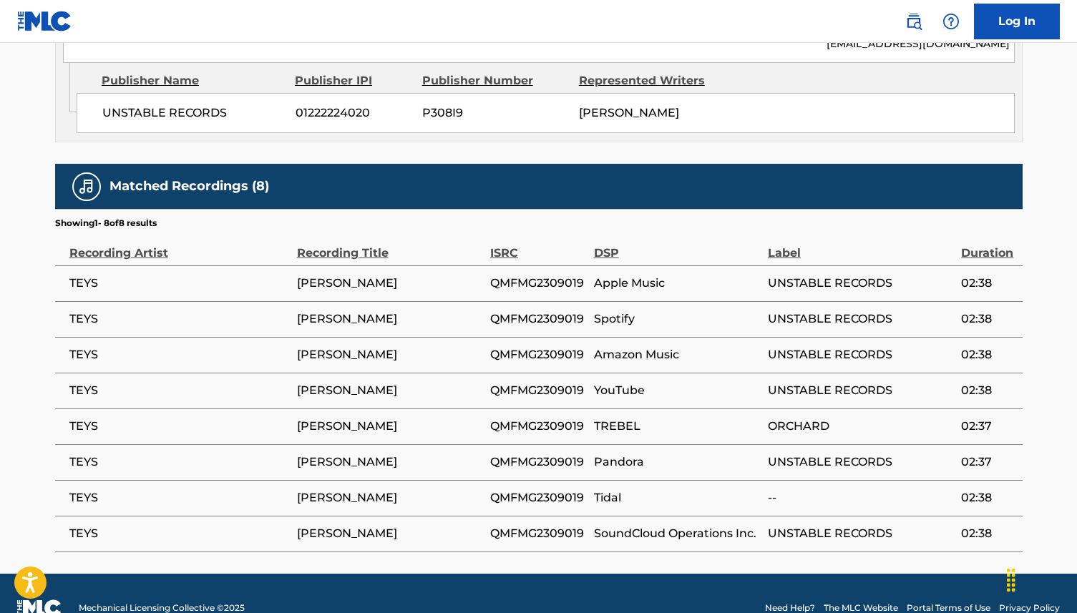
scroll to position [412, 0]
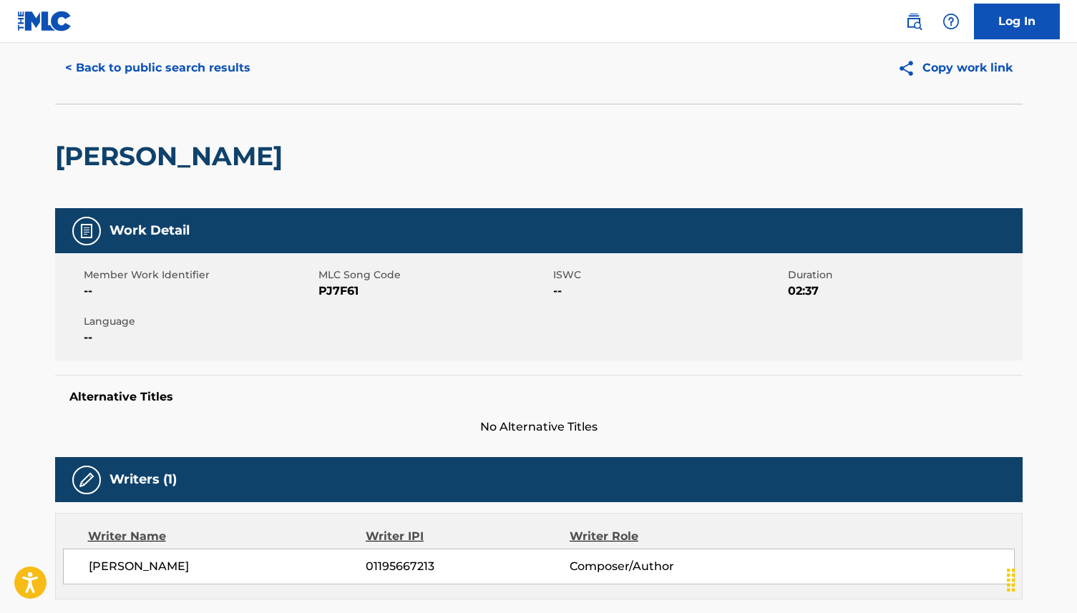
click at [116, 67] on button "< Back to public search results" at bounding box center [157, 68] width 205 height 36
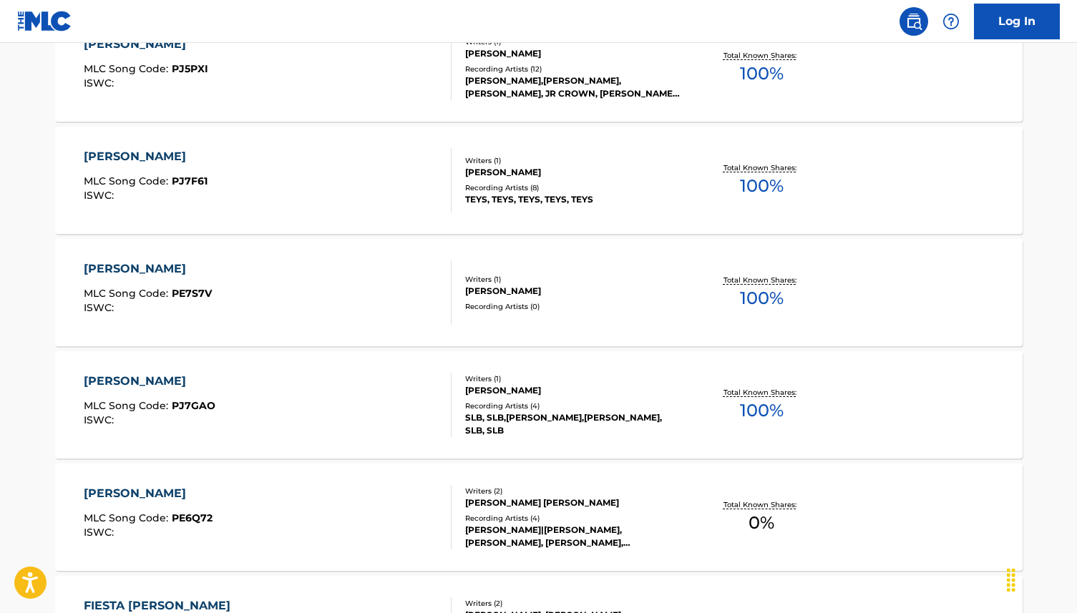
scroll to position [632, 0]
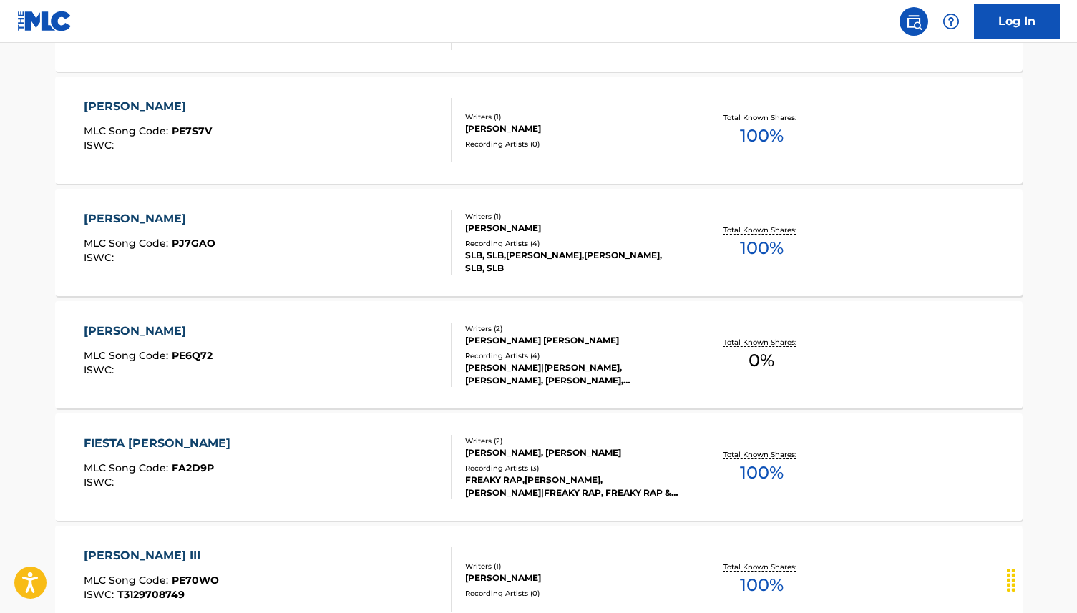
click at [389, 230] on div "[PERSON_NAME] MLC Song Code : PJ7GAO ISWC :" at bounding box center [268, 242] width 368 height 64
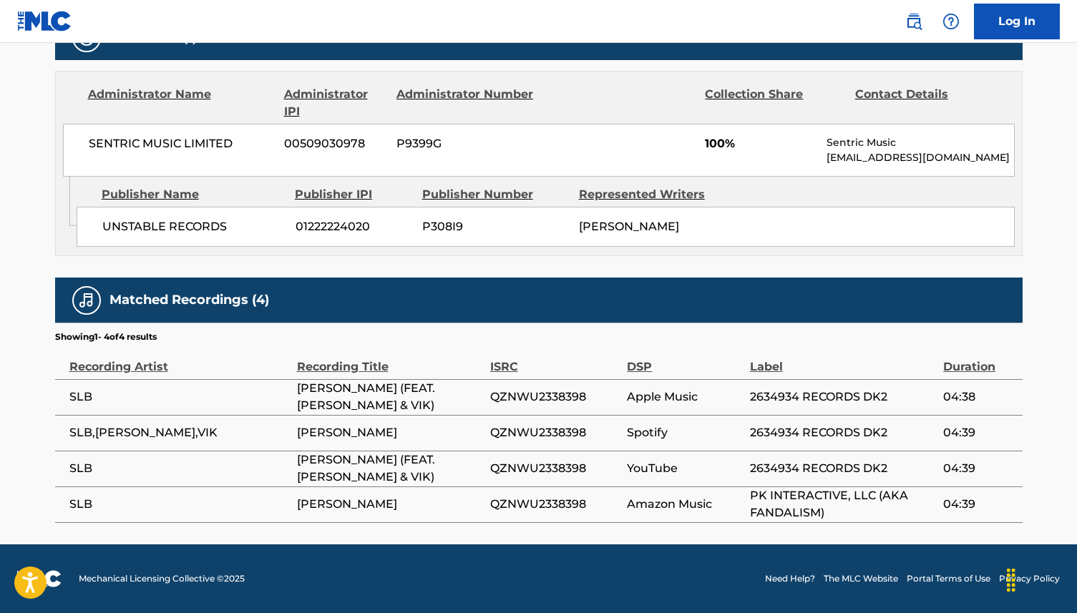
scroll to position [54, 0]
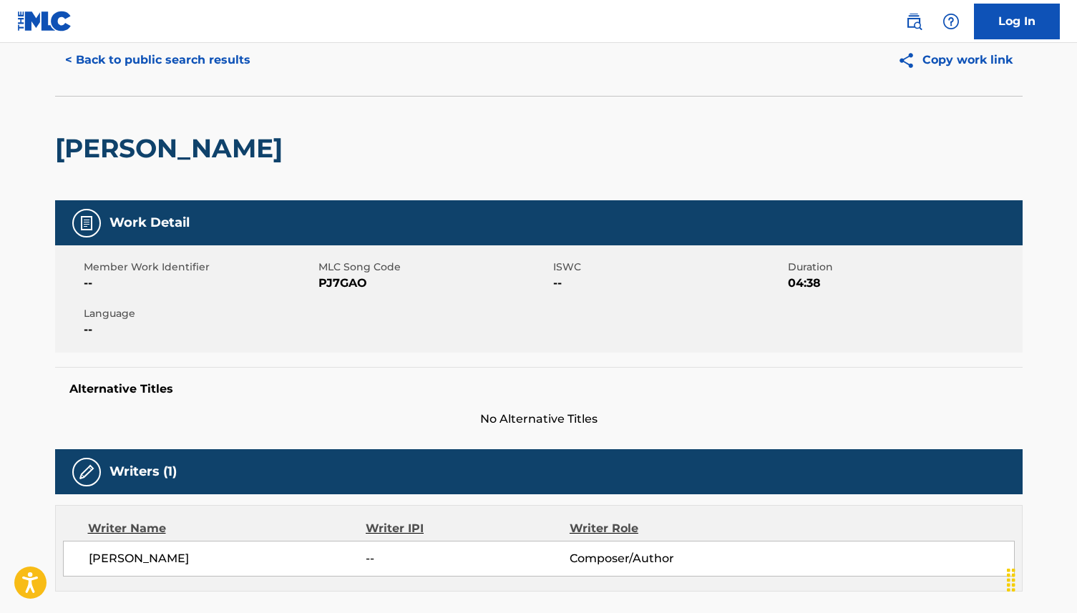
click at [122, 84] on div "< Back to public search results Copy work link" at bounding box center [539, 60] width 968 height 72
click at [122, 78] on div "< Back to public search results Copy work link" at bounding box center [539, 60] width 968 height 72
click at [124, 73] on button "< Back to public search results" at bounding box center [157, 60] width 205 height 36
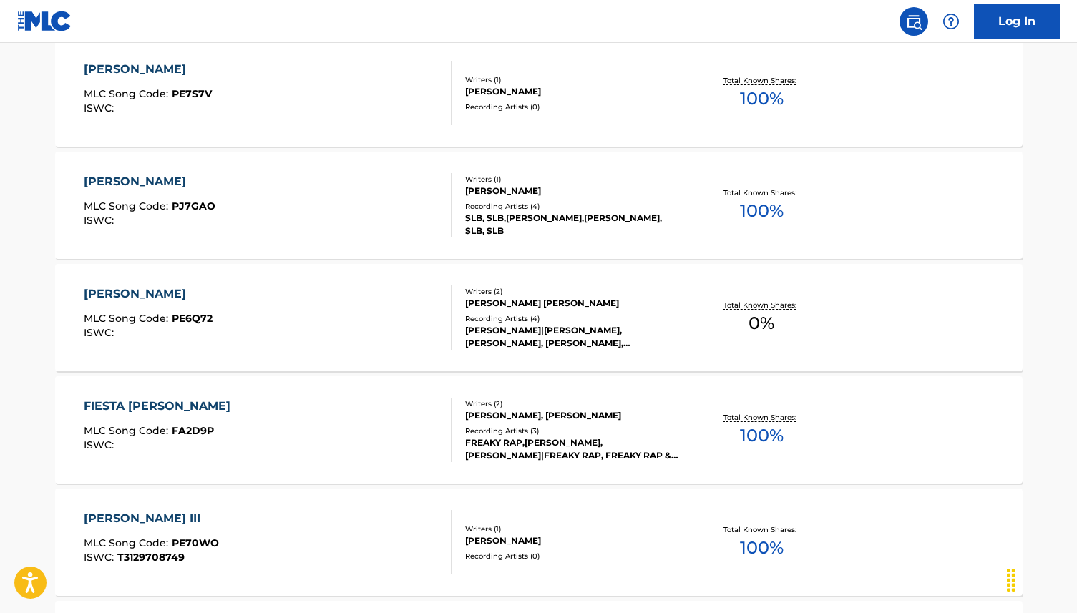
scroll to position [1165, 0]
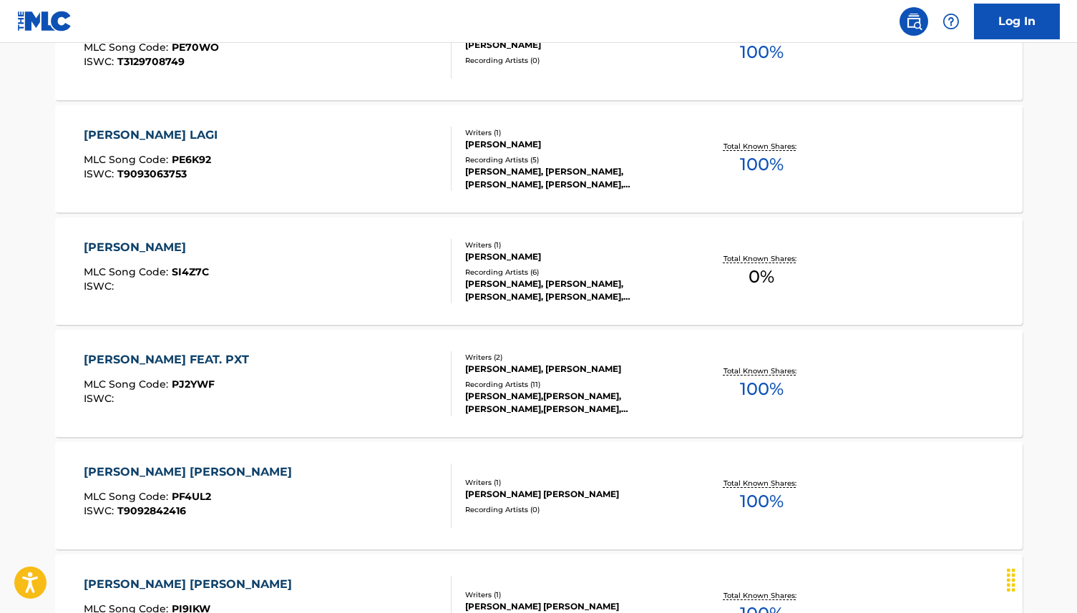
click at [10, 252] on main "The MLC Public Work Search The accuracy and completeness of The MLC's data is d…" at bounding box center [538, 32] width 1077 height 2308
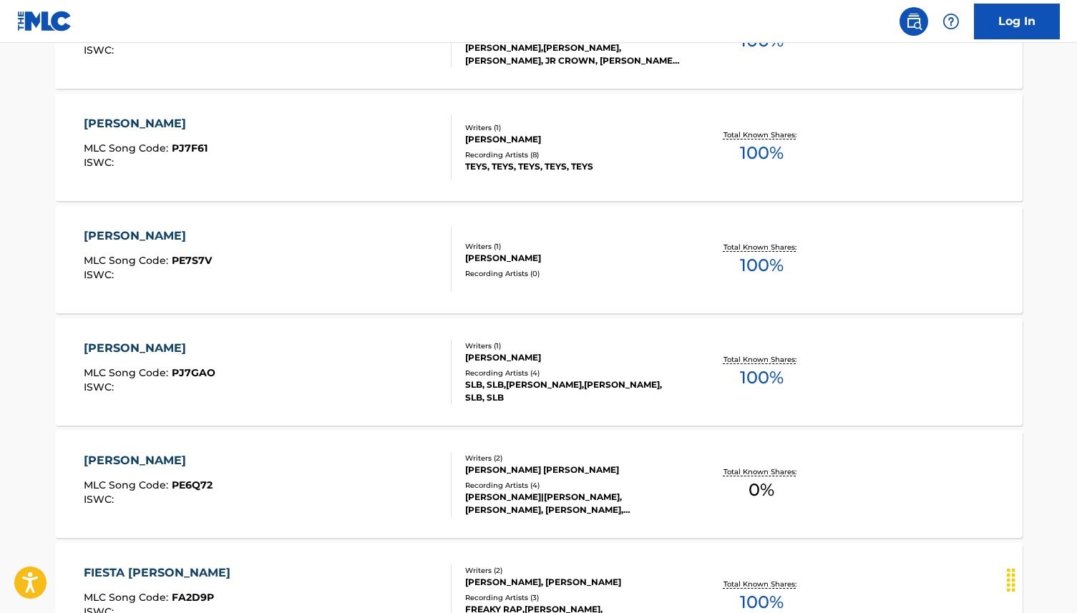
scroll to position [0, 0]
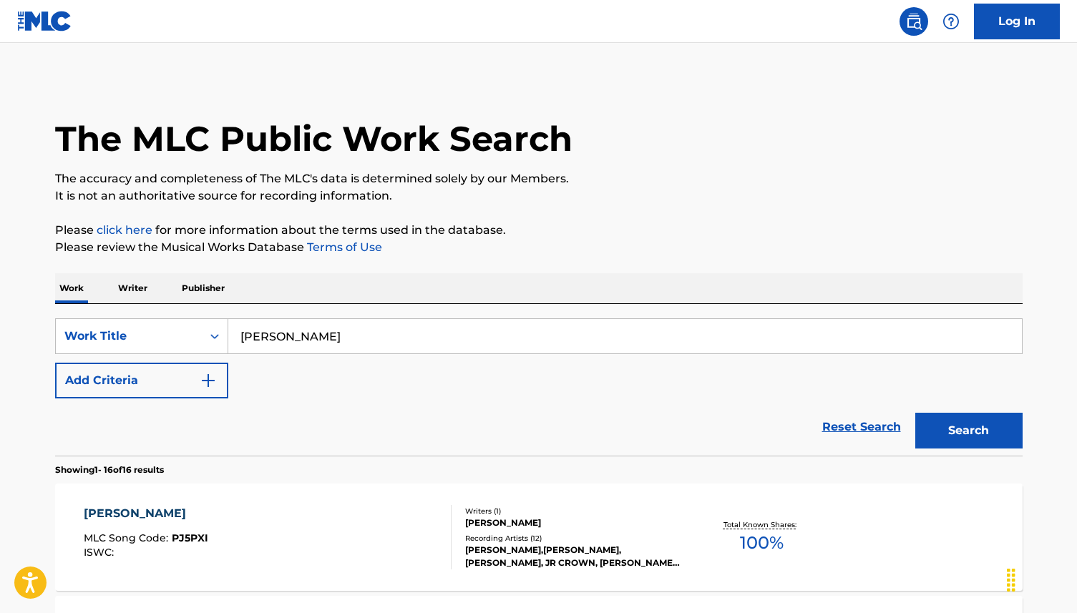
click at [461, 344] on input "[PERSON_NAME]" at bounding box center [625, 336] width 794 height 34
paste input "wag ipagsab"
type input "wag ipagsabi"
click at [996, 429] on button "Search" at bounding box center [968, 431] width 107 height 36
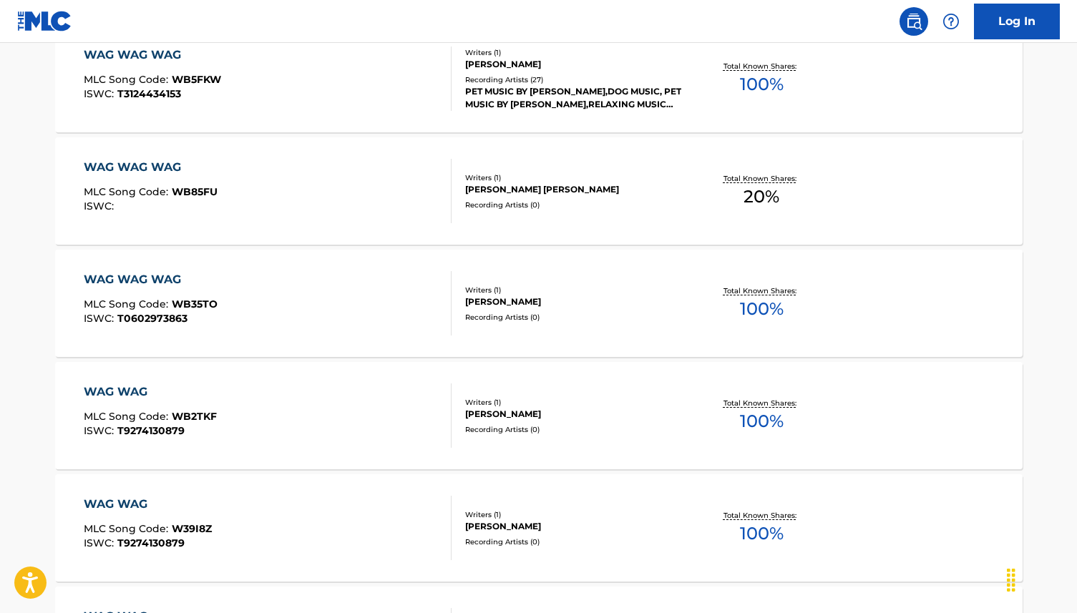
scroll to position [60, 0]
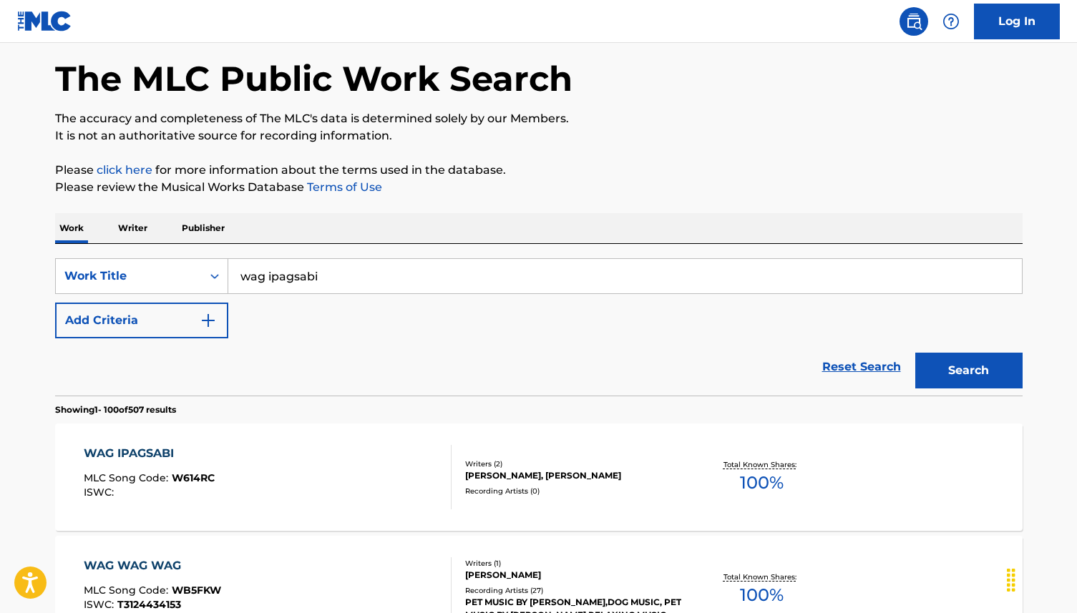
click at [439, 350] on div "Reset Search Search" at bounding box center [539, 367] width 968 height 57
click at [399, 478] on div "WAG IPAGSABI MLC Song Code : W614RC ISWC :" at bounding box center [268, 477] width 368 height 64
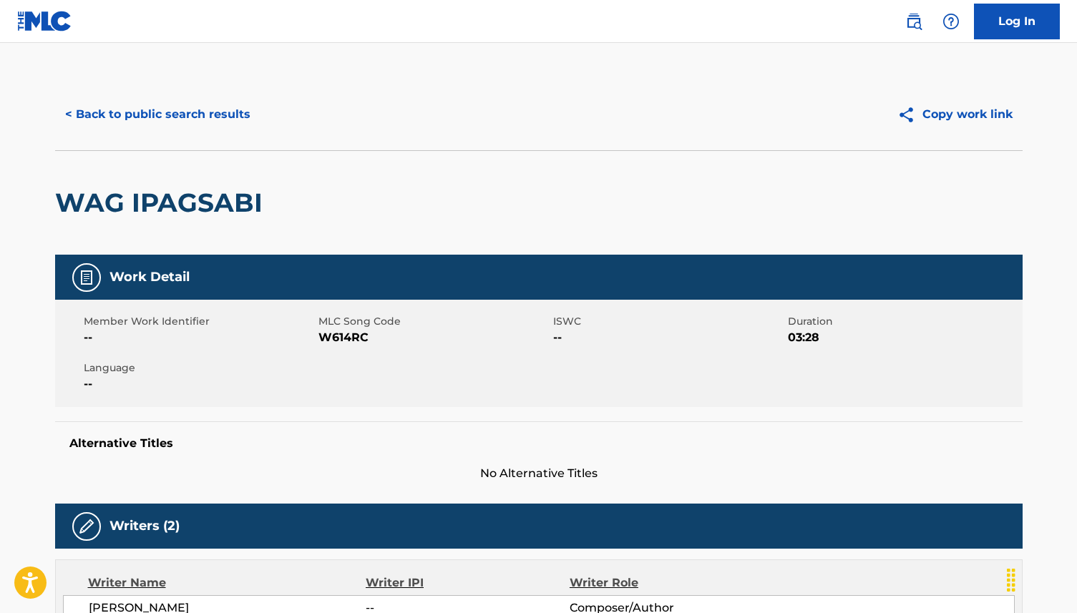
click at [601, 164] on div "WAG IPAGSABI" at bounding box center [539, 202] width 968 height 104
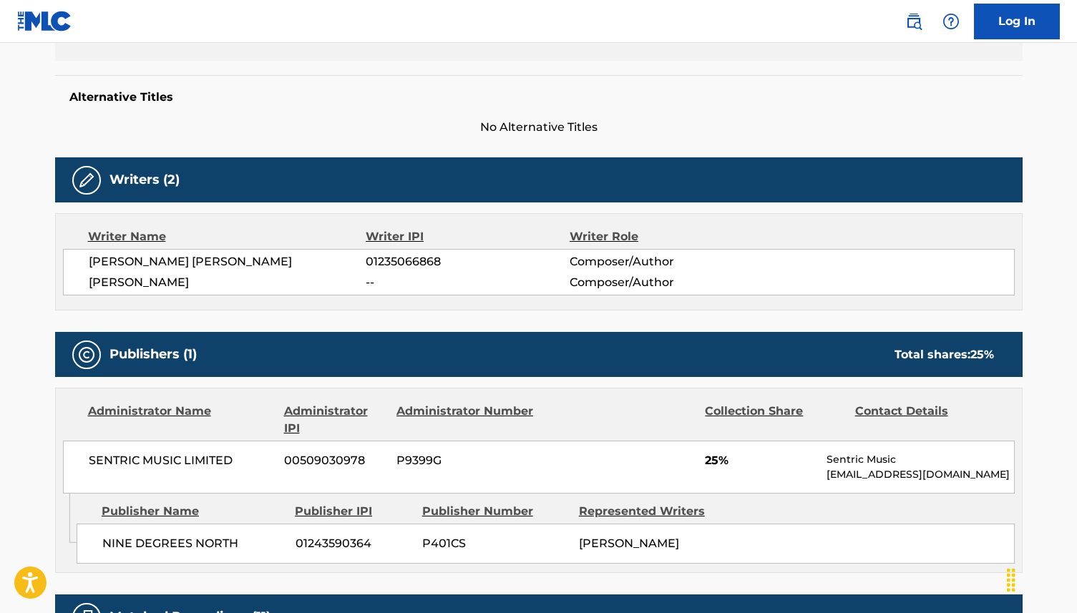
scroll to position [184, 0]
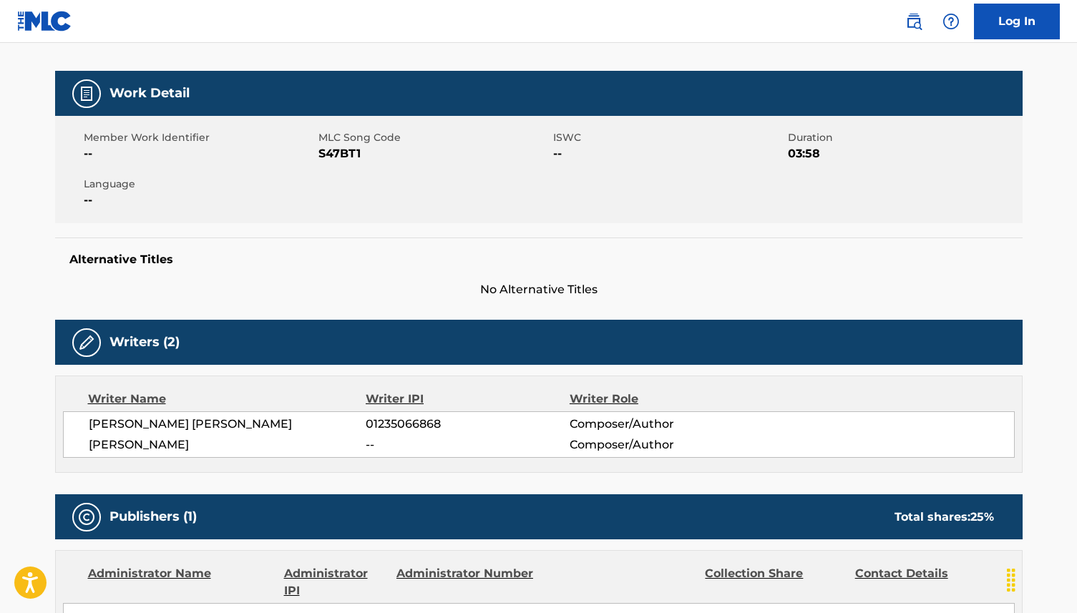
click at [601, 358] on div "Writers (2)" at bounding box center [539, 342] width 968 height 45
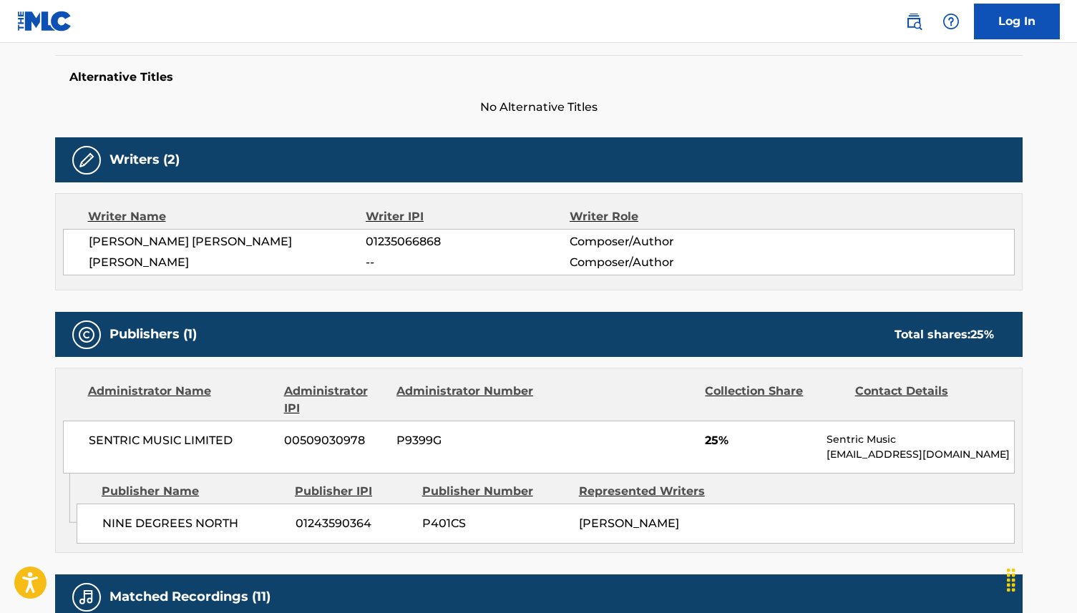
scroll to position [0, 0]
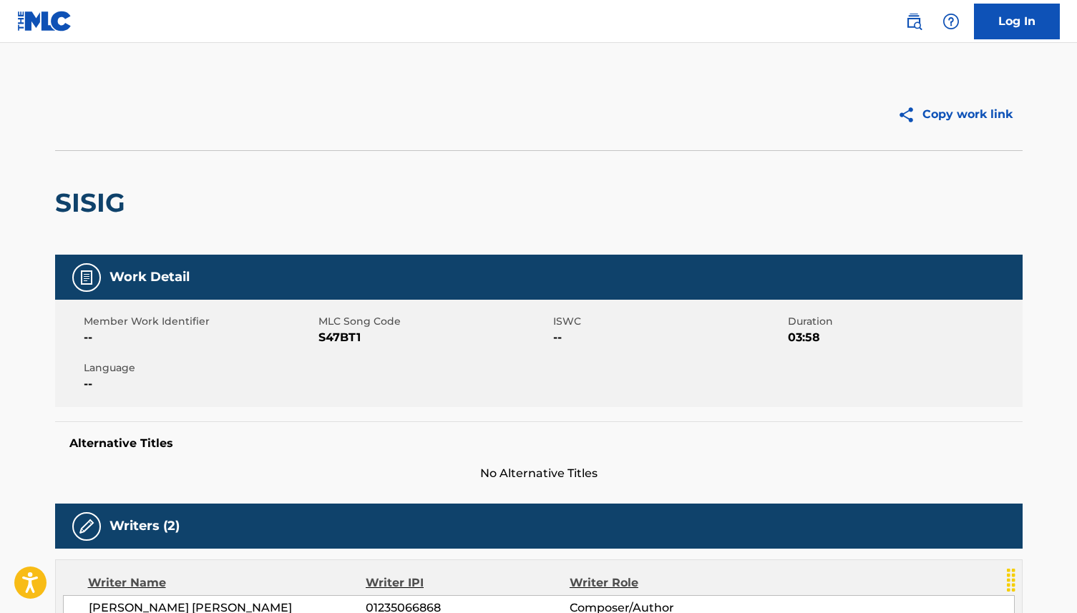
click at [53, 15] on img at bounding box center [44, 21] width 55 height 21
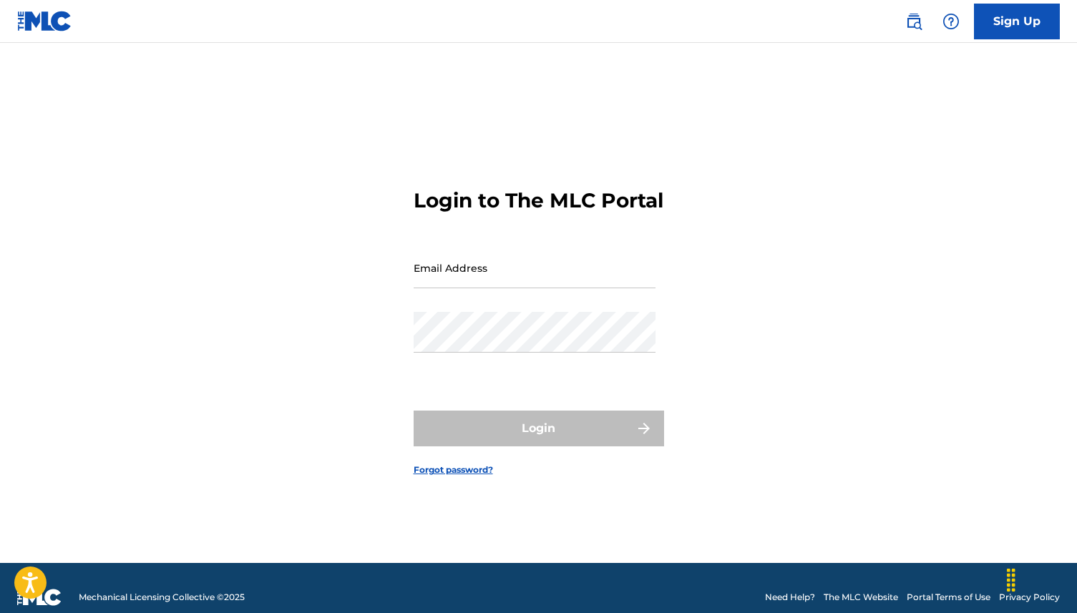
click at [922, 25] on img at bounding box center [913, 21] width 17 height 17
